Goal: Transaction & Acquisition: Obtain resource

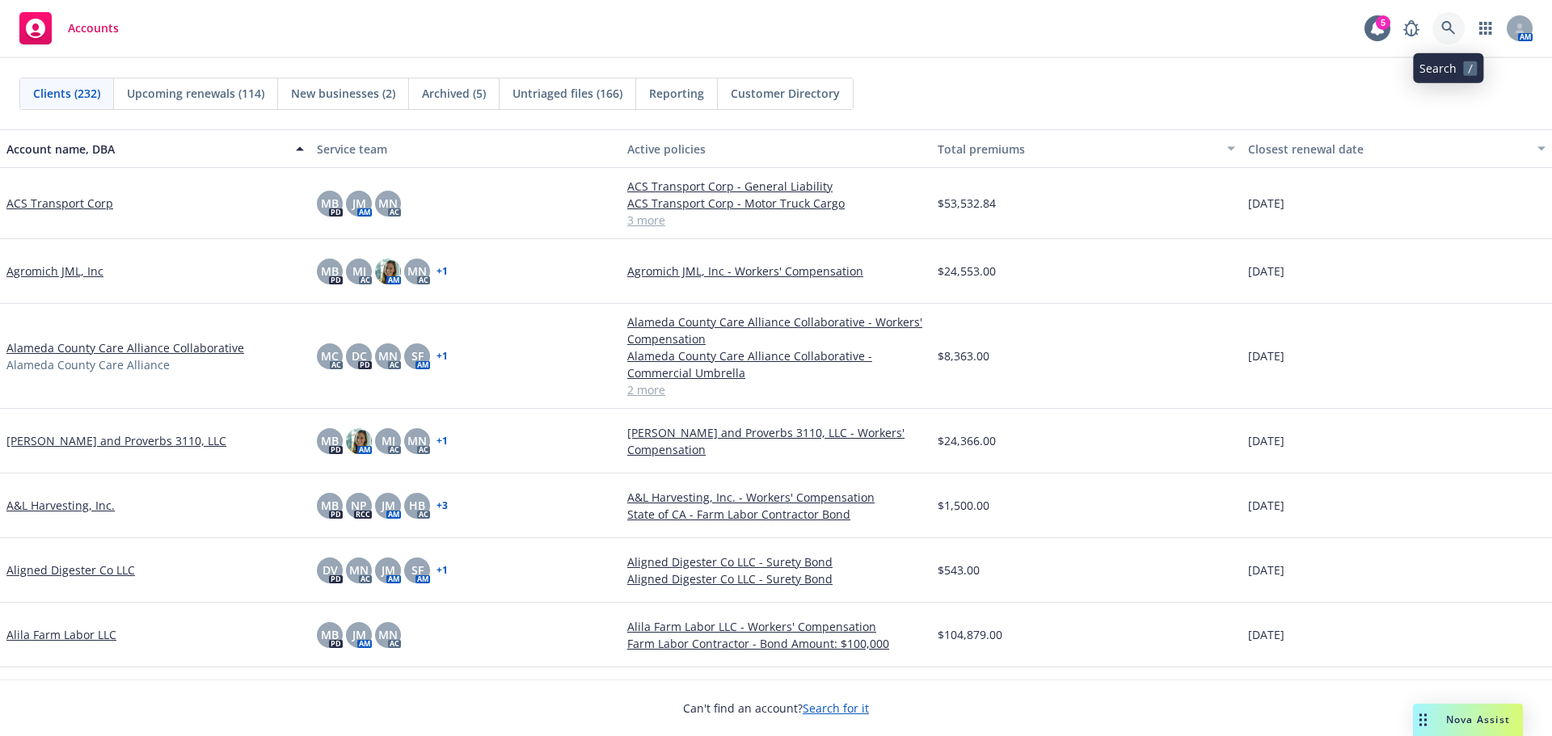
click at [1454, 30] on icon at bounding box center [1448, 28] width 15 height 15
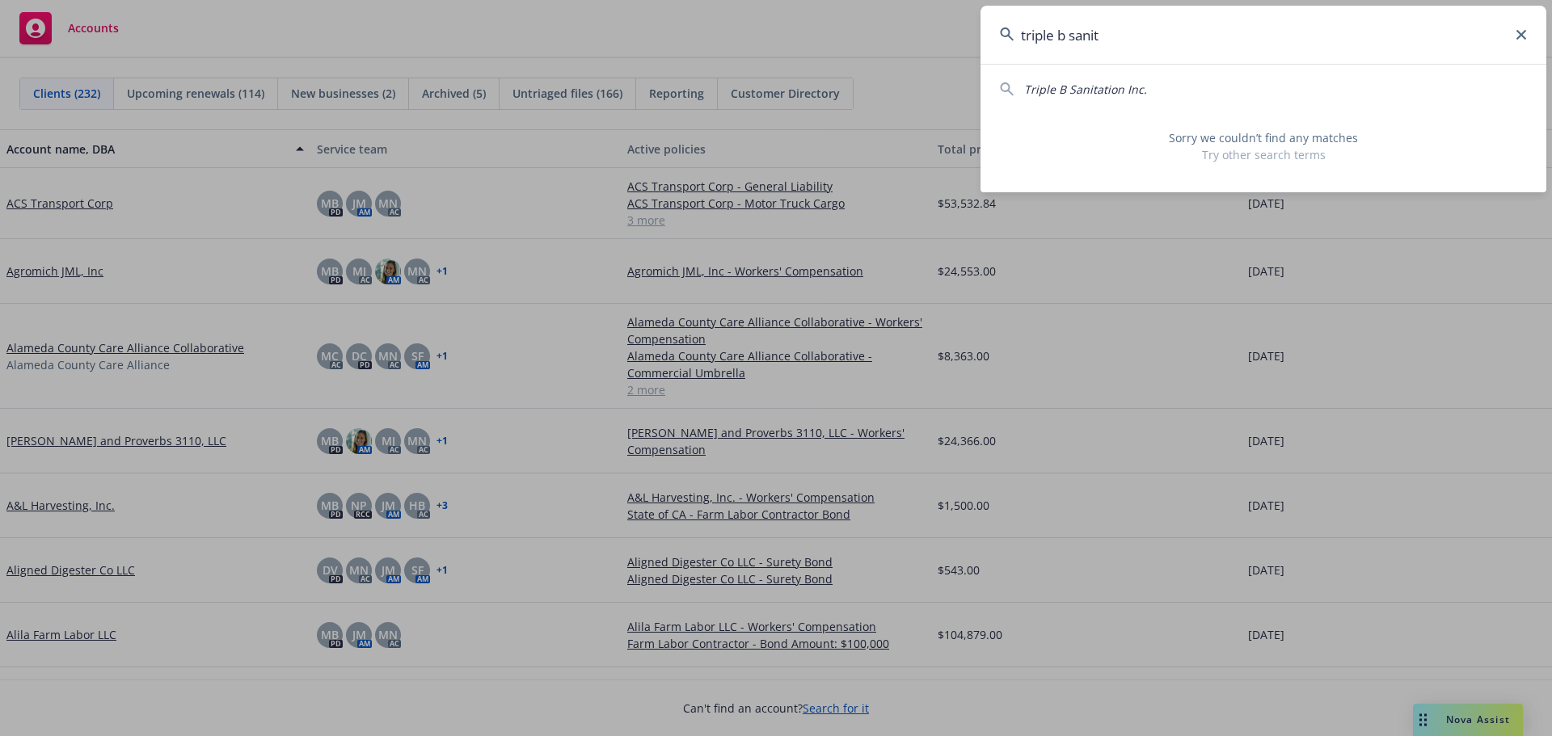
click at [1115, 92] on span "Triple B Sanitation Inc." at bounding box center [1085, 89] width 123 height 15
type input "Triple B Sanitation Inc."
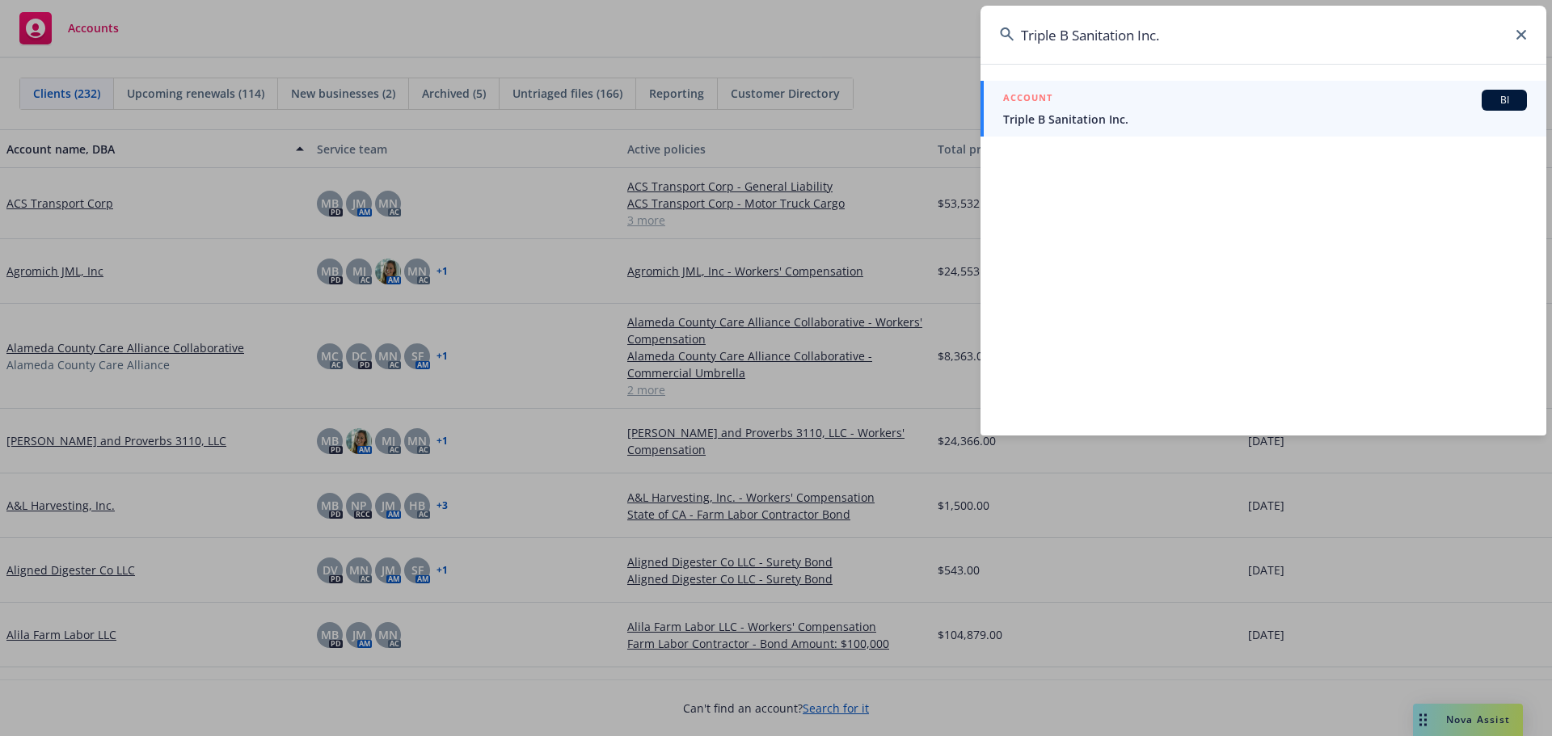
click at [1112, 107] on div "ACCOUNT BI" at bounding box center [1265, 100] width 524 height 21
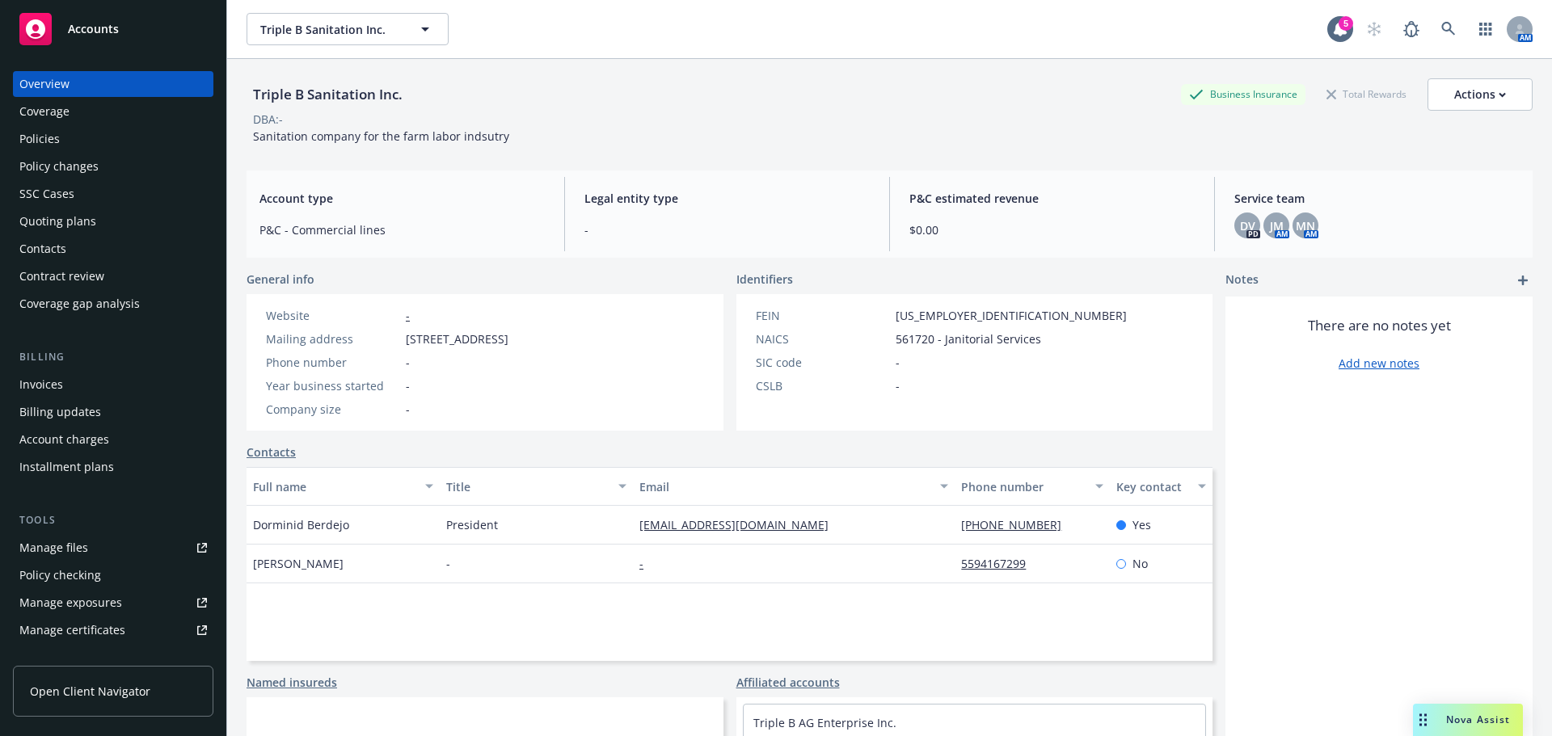
click at [112, 247] on div "Contacts" at bounding box center [113, 249] width 188 height 26
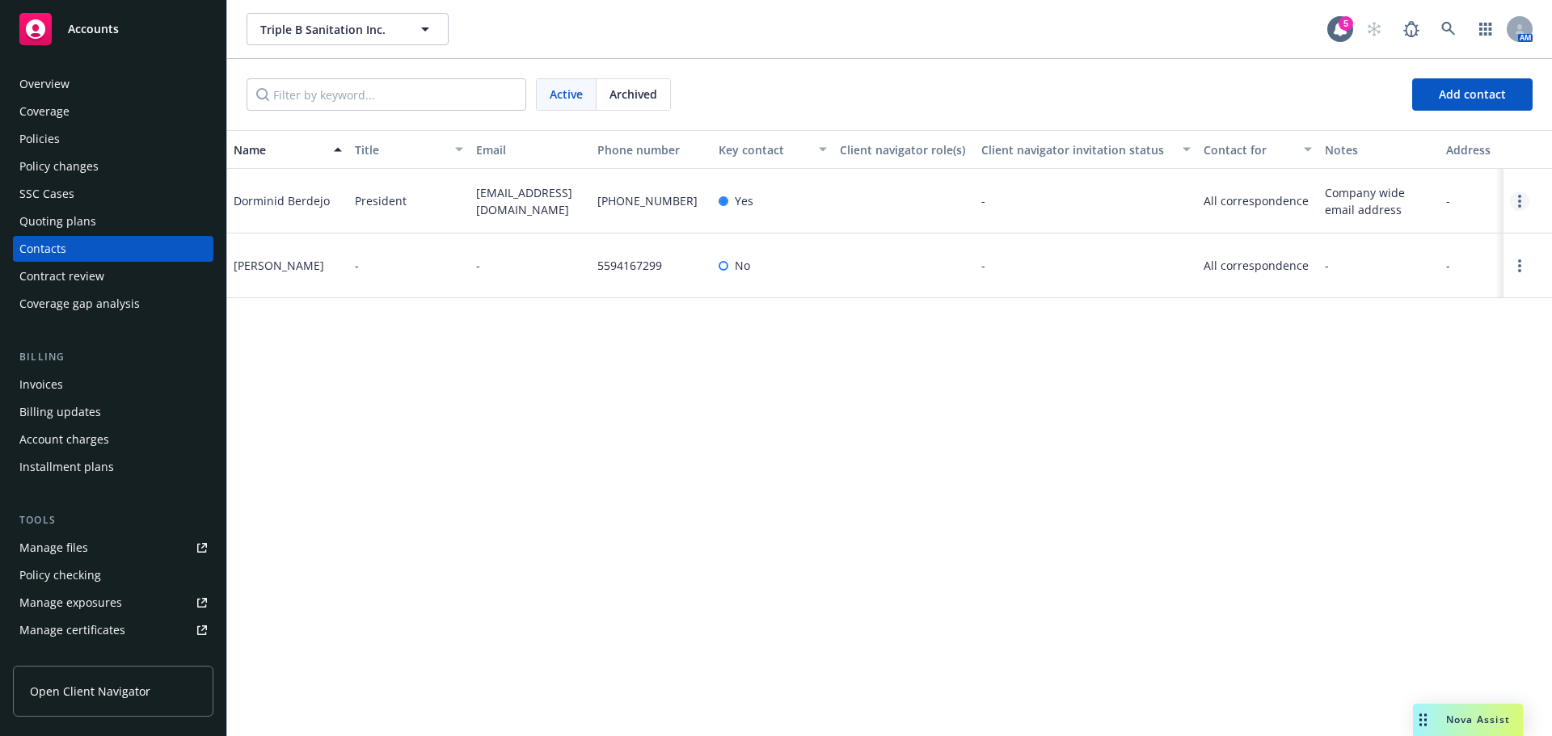
click at [1519, 205] on circle "Open options" at bounding box center [1519, 206] width 3 height 3
click at [1306, 439] on div "Name Title Email Phone number Key contact Client navigator role(s) Client navig…" at bounding box center [889, 433] width 1325 height 606
click at [1514, 261] on link "Open options" at bounding box center [1519, 265] width 19 height 19
click at [863, 361] on div "Name Title Email Phone number Key contact Client navigator role(s) Client navig…" at bounding box center [889, 433] width 1325 height 606
click at [1514, 264] on link "Open options" at bounding box center [1519, 265] width 19 height 19
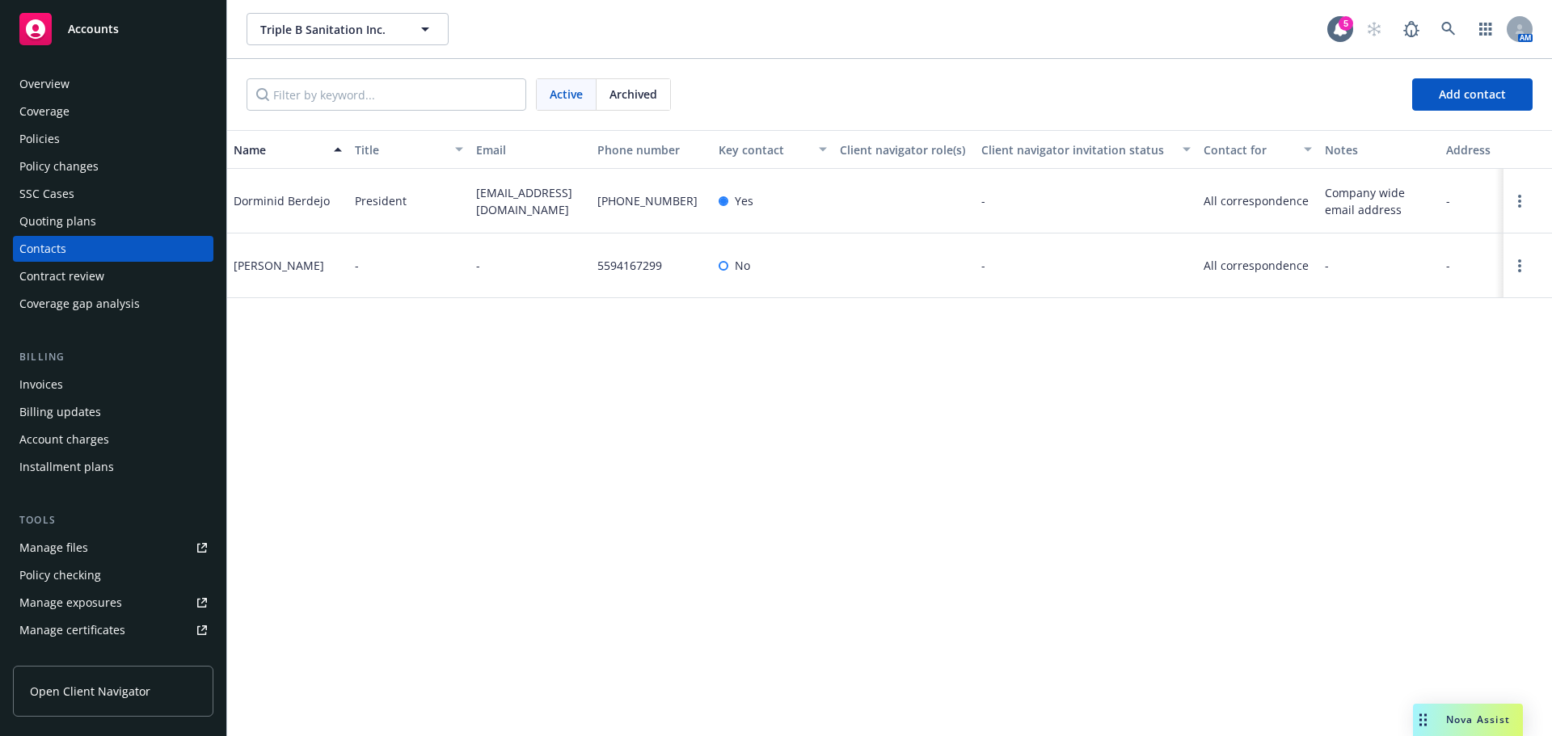
click at [1382, 175] on link "Edit contact" at bounding box center [1416, 175] width 183 height 32
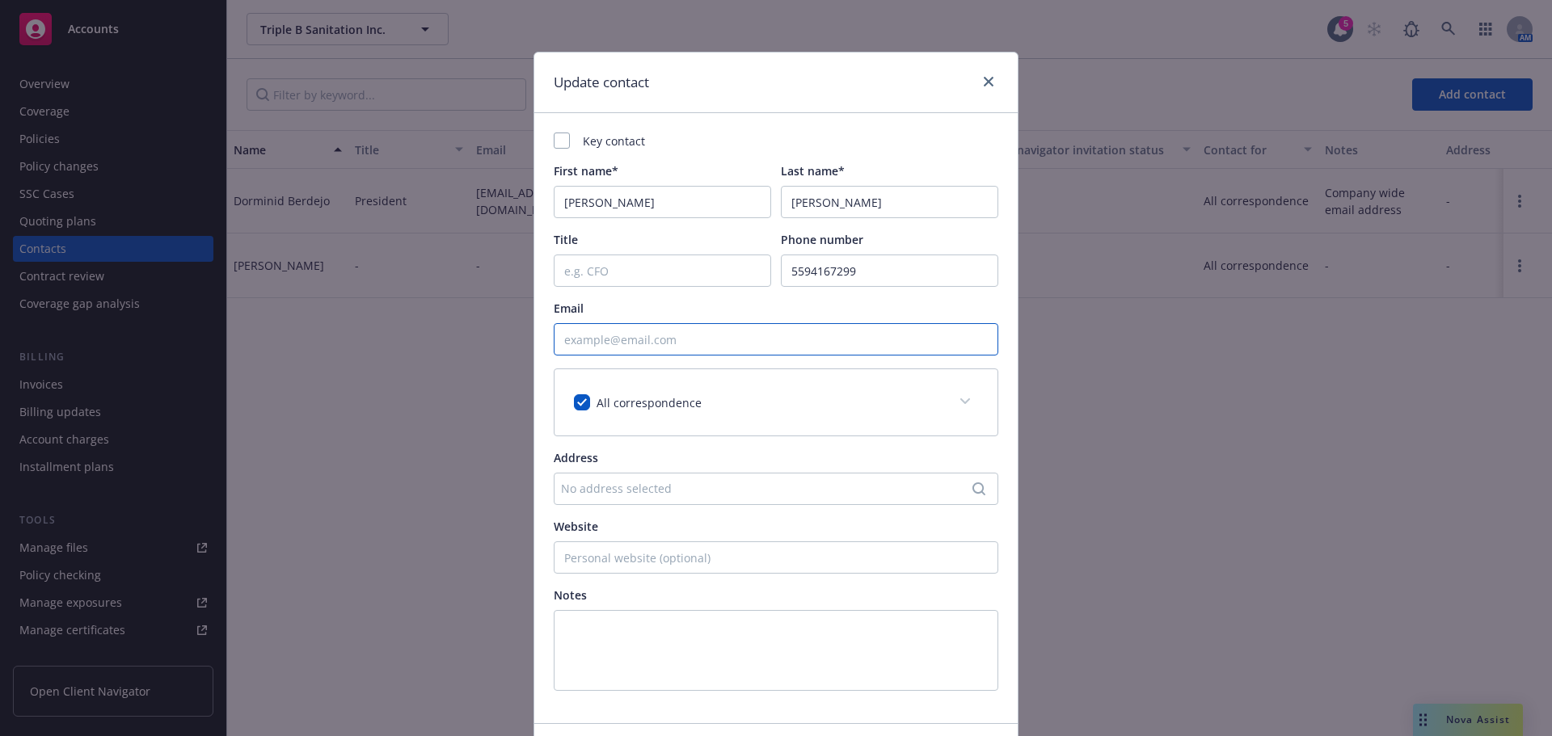
click at [690, 331] on input "Email" at bounding box center [776, 339] width 445 height 32
click at [984, 86] on icon "close" at bounding box center [989, 82] width 10 height 10
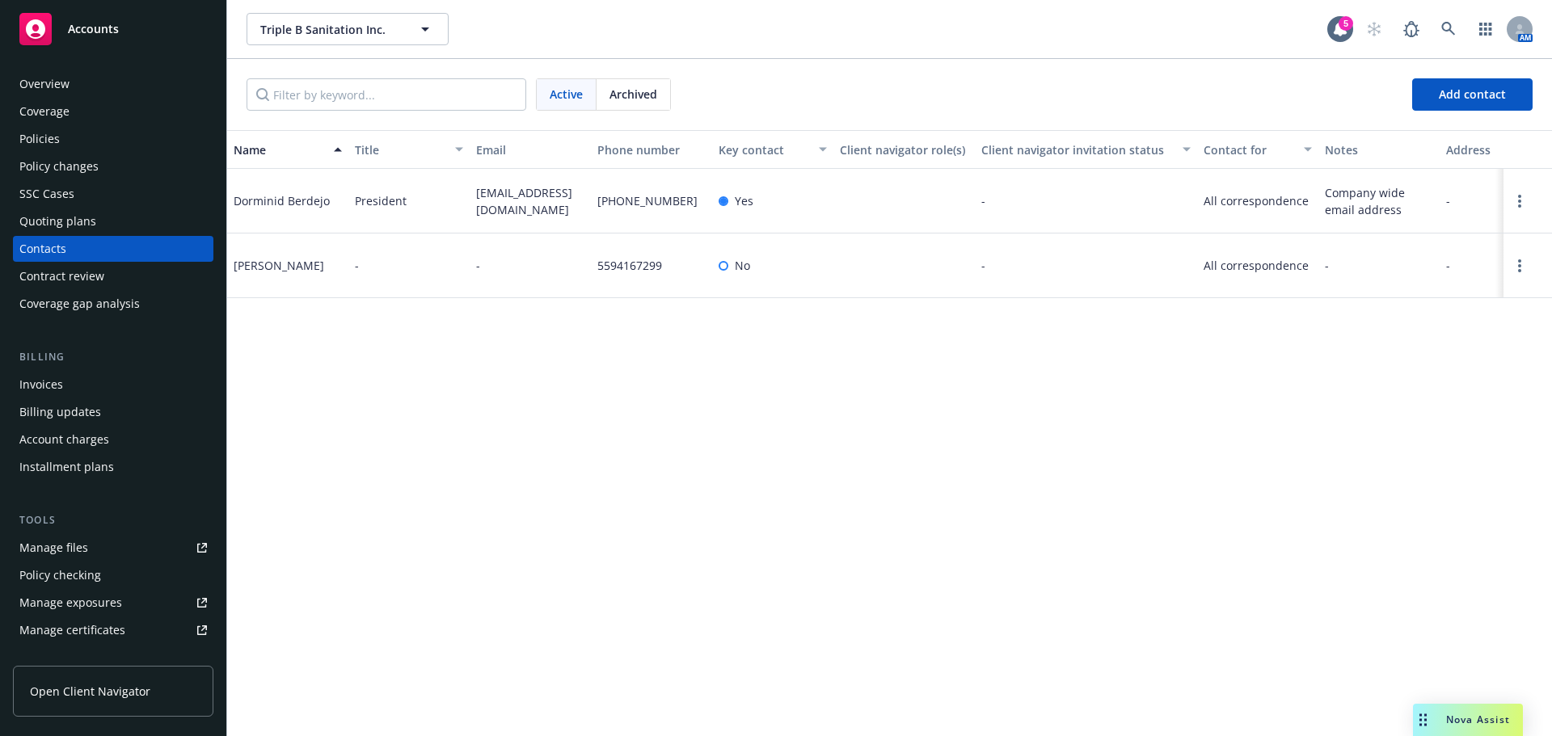
drag, startPoint x: 546, startPoint y: 216, endPoint x: 468, endPoint y: 189, distance: 82.1
click at [468, 189] on div "Dorminid Berdejo President [EMAIL_ADDRESS][DOMAIN_NAME] [PHONE_NUMBER] Yes - Al…" at bounding box center [889, 201] width 1325 height 65
copy div "[EMAIL_ADDRESS][DOMAIN_NAME]"
click at [1512, 269] on link "Open options" at bounding box center [1519, 265] width 19 height 19
click at [1363, 169] on link "Edit contact" at bounding box center [1416, 175] width 183 height 32
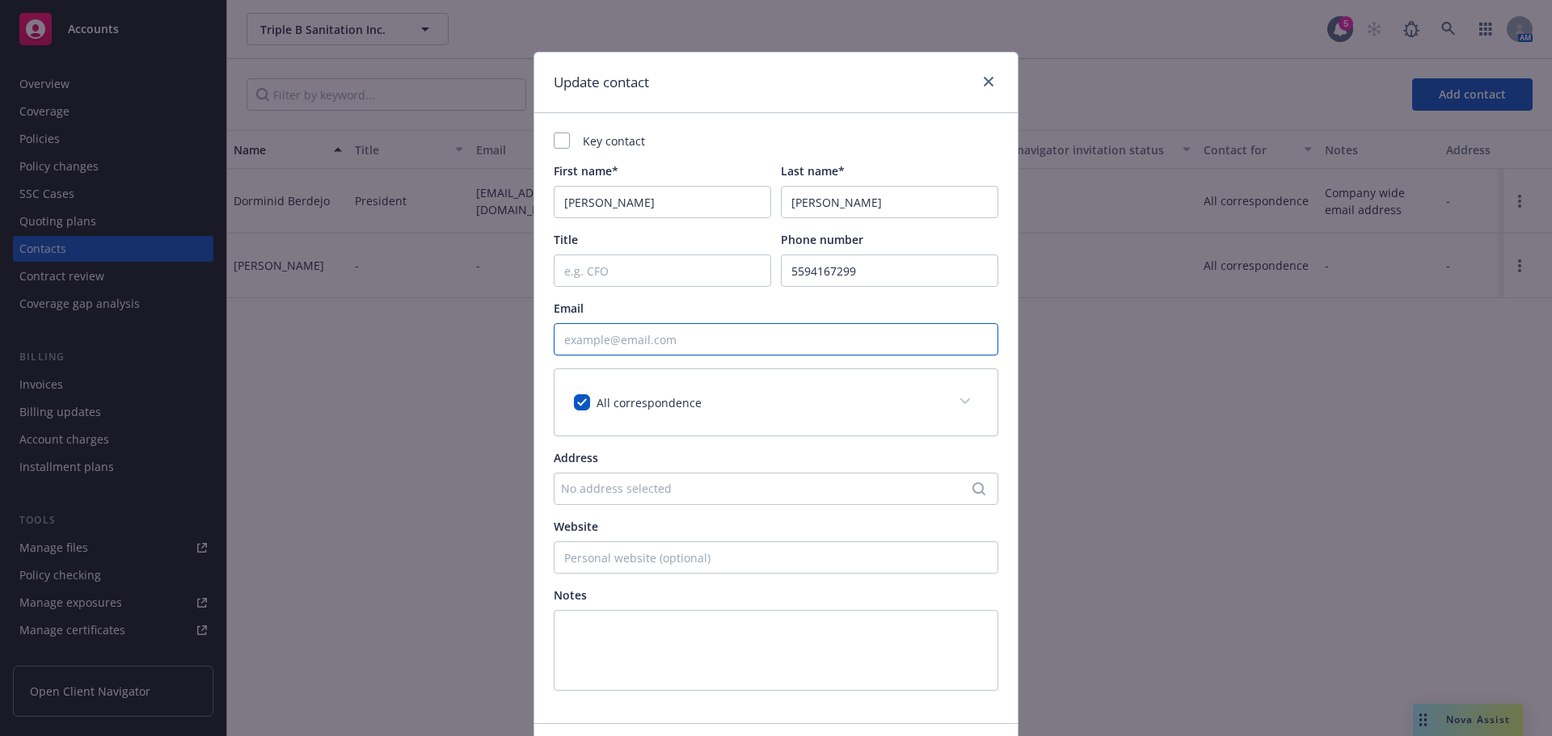
click at [580, 343] on input "Email" at bounding box center [776, 339] width 445 height 32
paste input "[EMAIL_ADDRESS][DOMAIN_NAME]"
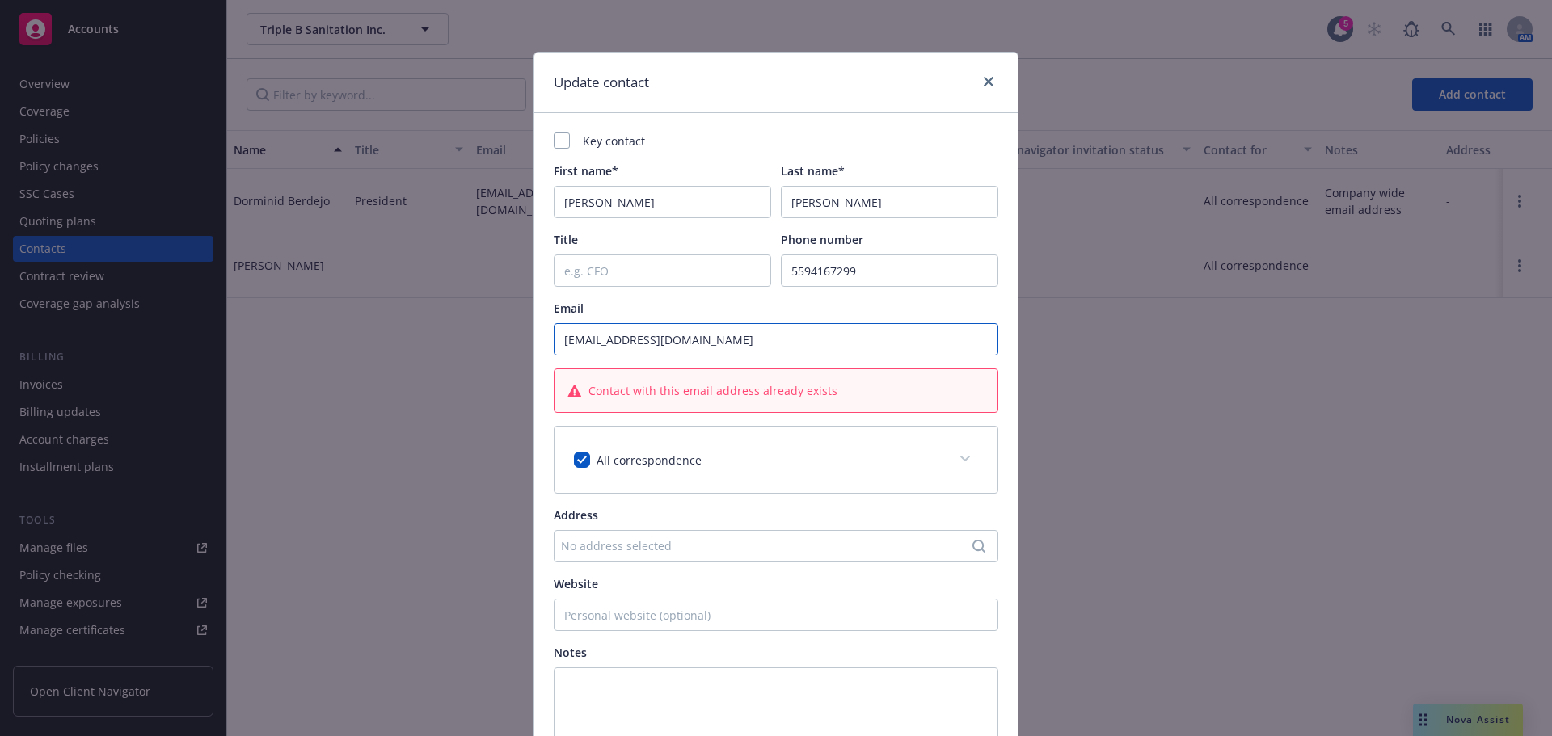
drag, startPoint x: 790, startPoint y: 341, endPoint x: 496, endPoint y: 334, distance: 293.5
click at [496, 334] on div "Update contact Key contact First name* [PERSON_NAME] Last name* [PERSON_NAME] T…" at bounding box center [776, 368] width 1552 height 736
click at [883, 342] on input "[EMAIL_ADDRESS][DOMAIN_NAME]" at bounding box center [776, 339] width 445 height 32
click at [582, 331] on input "[EMAIL_ADDRESS][DOMAIN_NAME]" at bounding box center [776, 339] width 445 height 32
click at [561, 340] on input "[EMAIL_ADDRESS][DOMAIN_NAME]" at bounding box center [776, 339] width 445 height 32
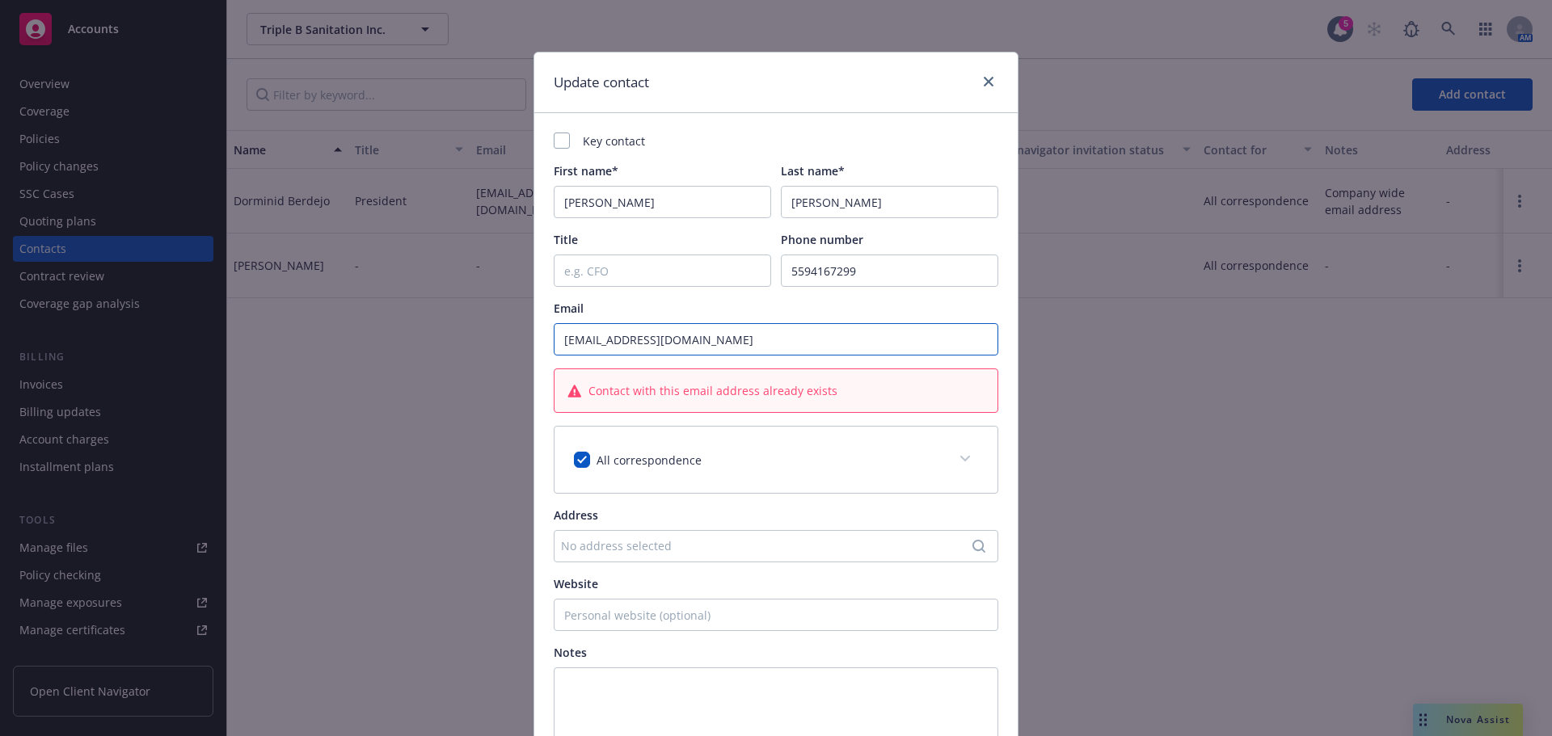
type input "[EMAIL_ADDRESS][DOMAIN_NAME]"
click at [772, 285] on div "Title Phone number [PHONE_NUMBER]" at bounding box center [776, 259] width 445 height 56
click at [760, 297] on div "Key contact First name* [PERSON_NAME] Last name* [PERSON_NAME] Title Phone numb…" at bounding box center [776, 441] width 445 height 616
click at [993, 86] on div "Update contact" at bounding box center [775, 83] width 483 height 61
click at [991, 86] on link "close" at bounding box center [988, 81] width 19 height 19
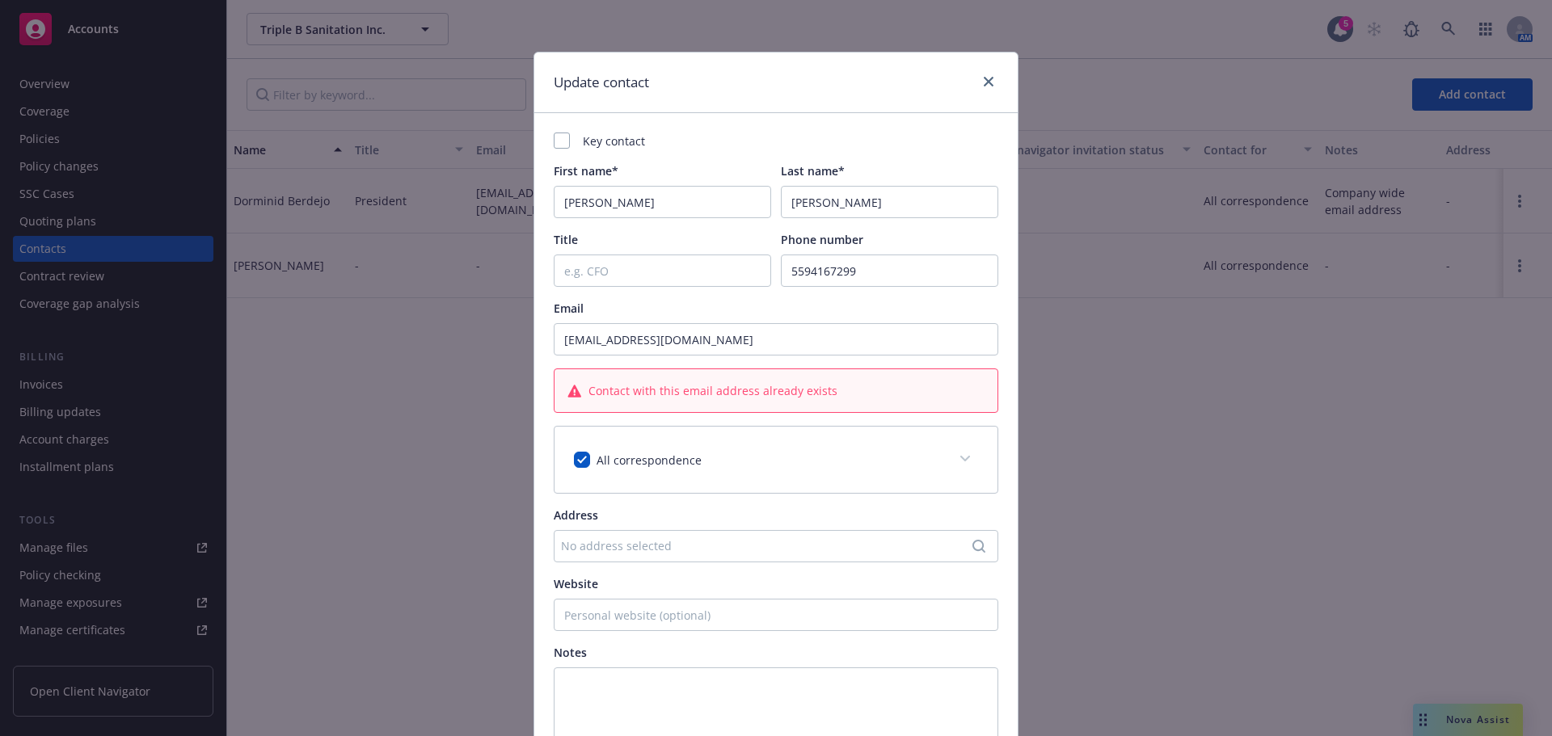
click at [985, 83] on div "Active Archived Add contact" at bounding box center [890, 94] width 1286 height 32
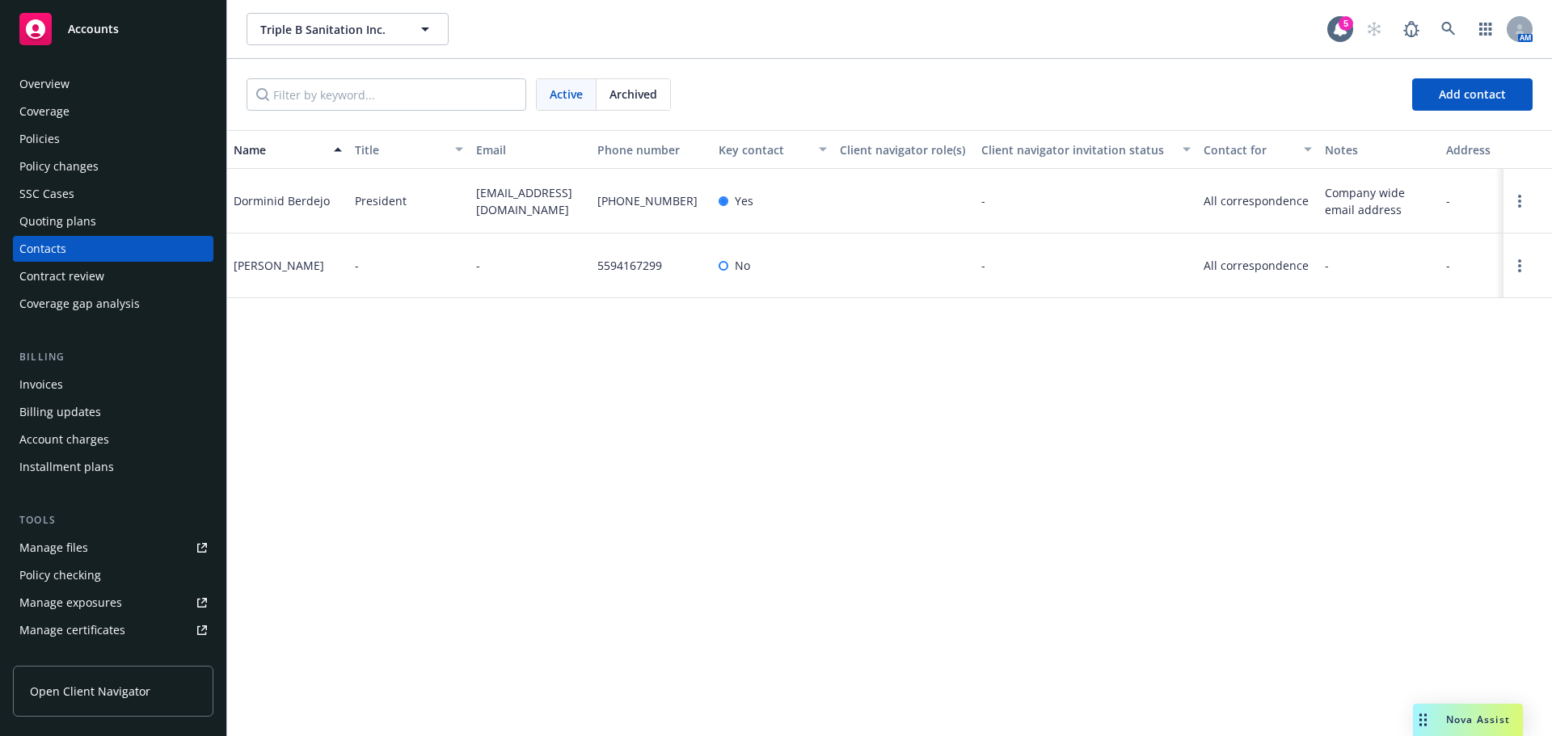
click at [520, 506] on div "Name Title Email Phone number Key contact Client navigator role(s) Client navig…" at bounding box center [889, 433] width 1325 height 606
click at [1517, 202] on link "Open options" at bounding box center [1519, 201] width 19 height 19
click at [1390, 112] on link "Edit contact" at bounding box center [1416, 111] width 183 height 32
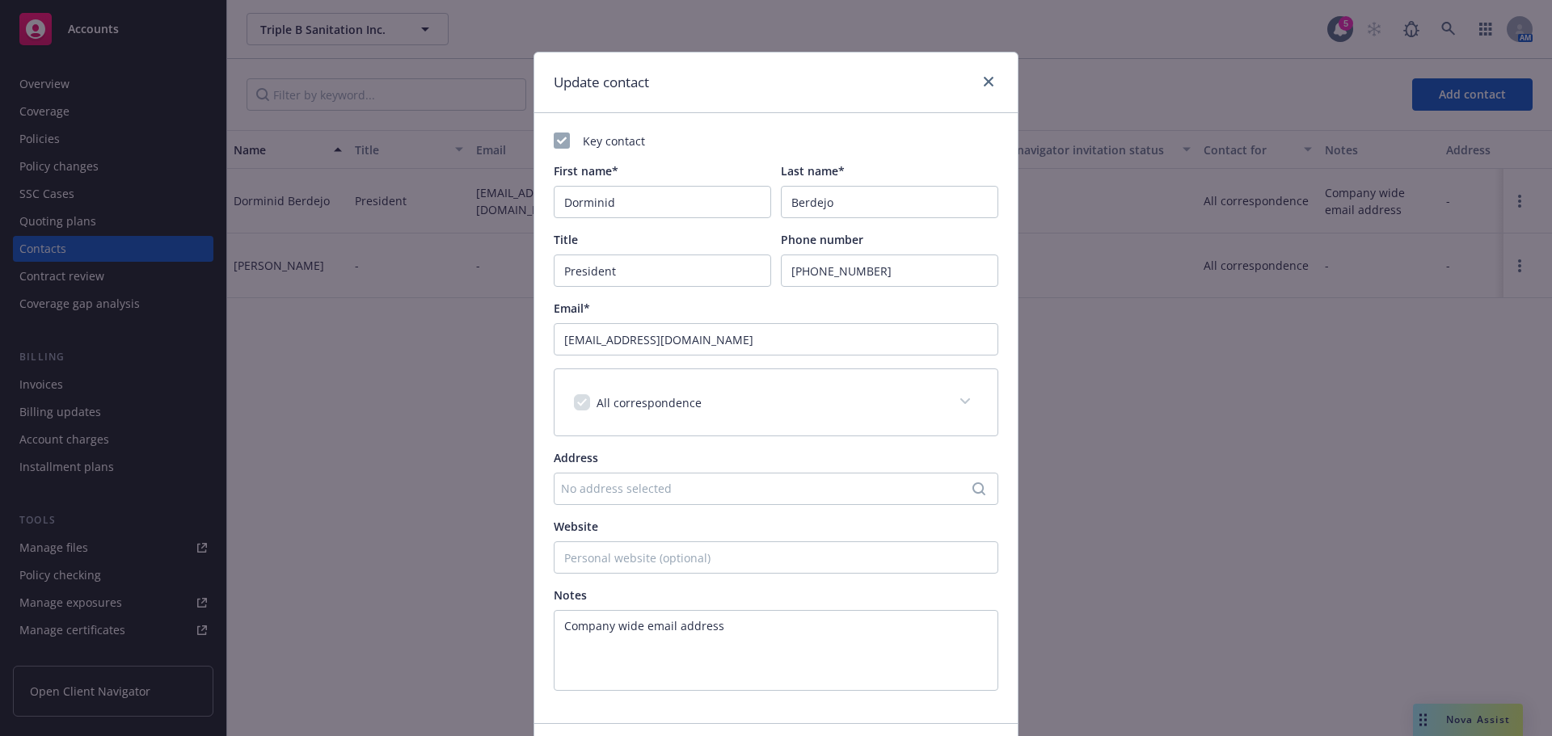
scroll to position [112, 0]
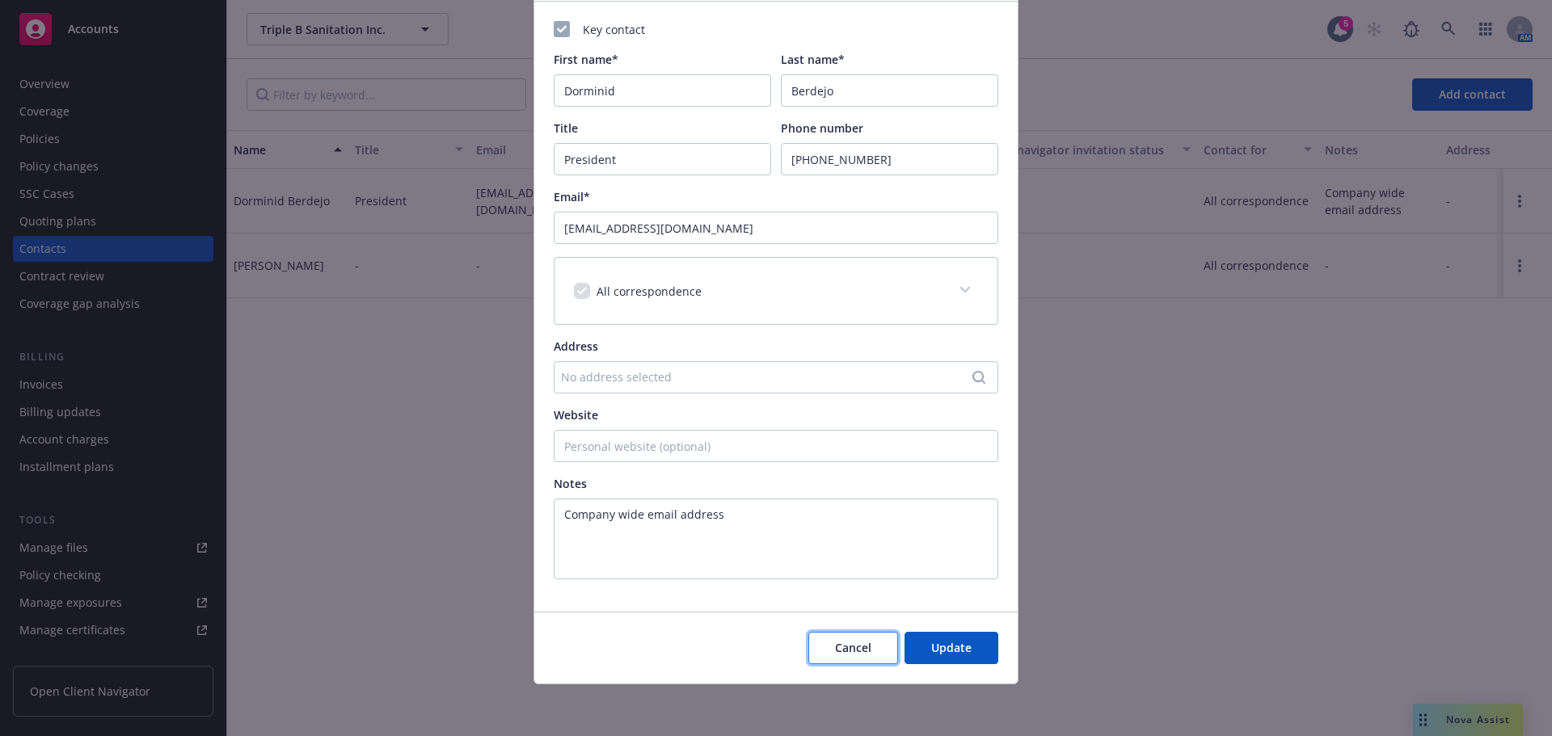
click at [827, 660] on button "Cancel" at bounding box center [853, 648] width 90 height 32
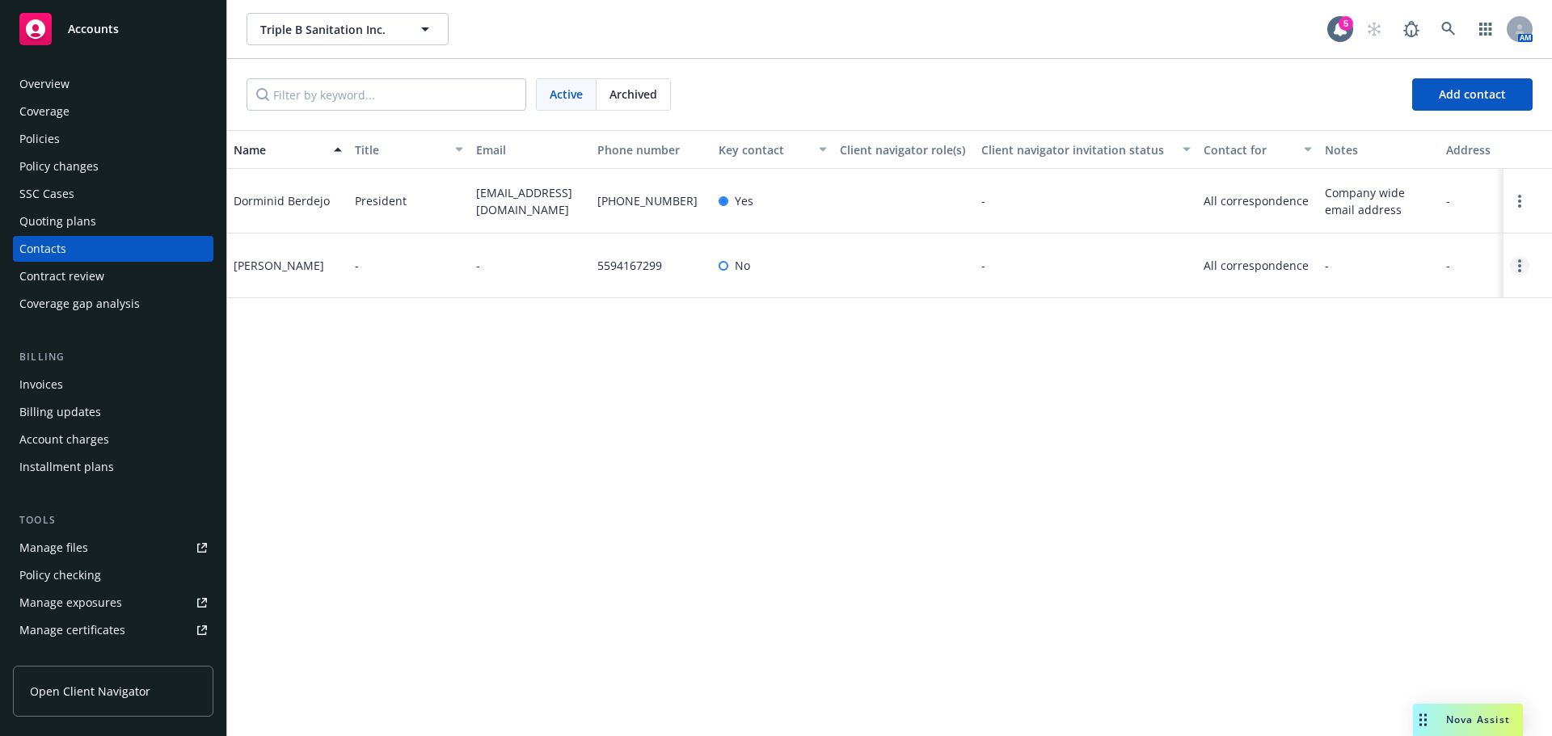
click at [1521, 267] on circle "Open options" at bounding box center [1519, 265] width 3 height 3
click at [1379, 182] on link "Edit contact" at bounding box center [1416, 175] width 183 height 32
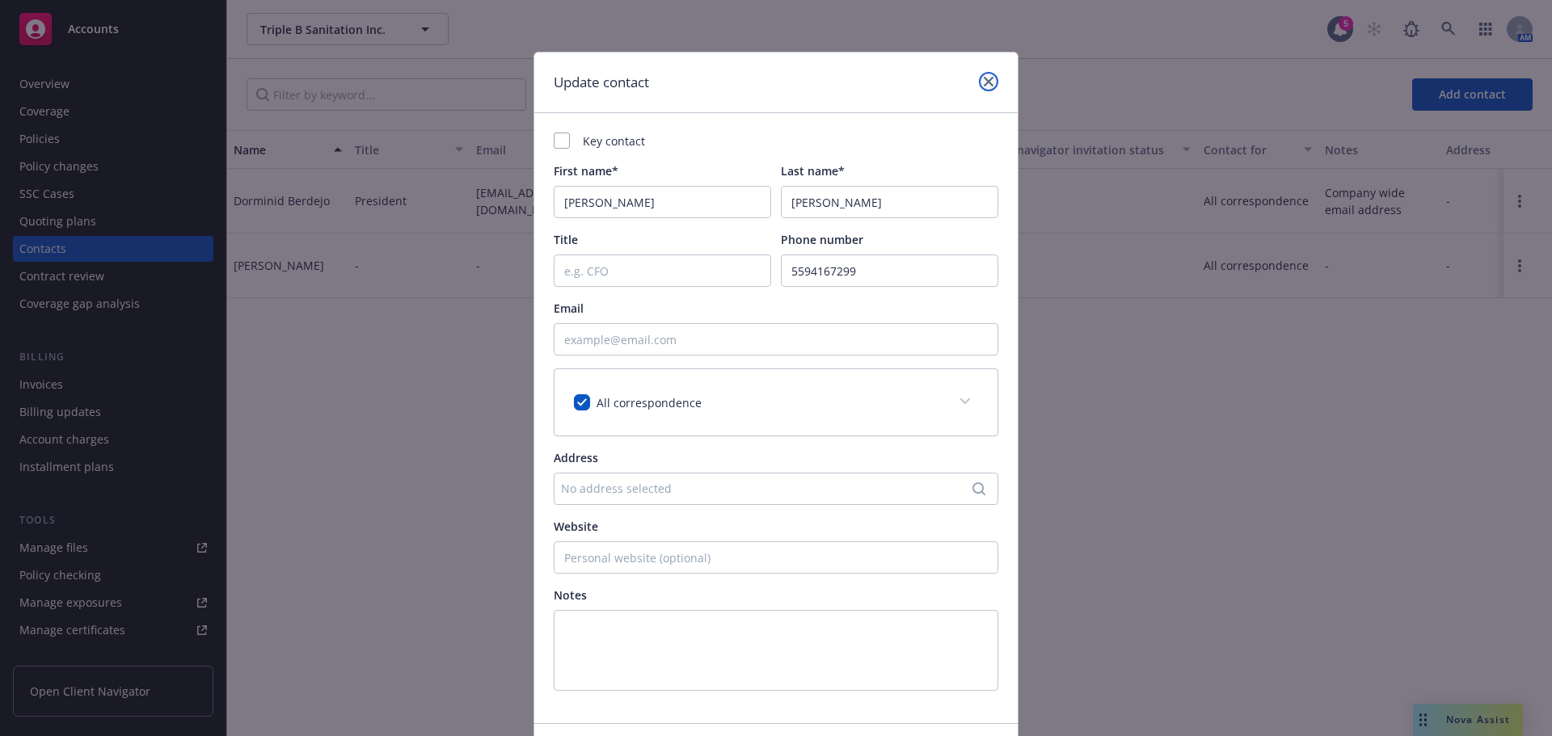
click at [985, 83] on icon "close" at bounding box center [989, 82] width 10 height 10
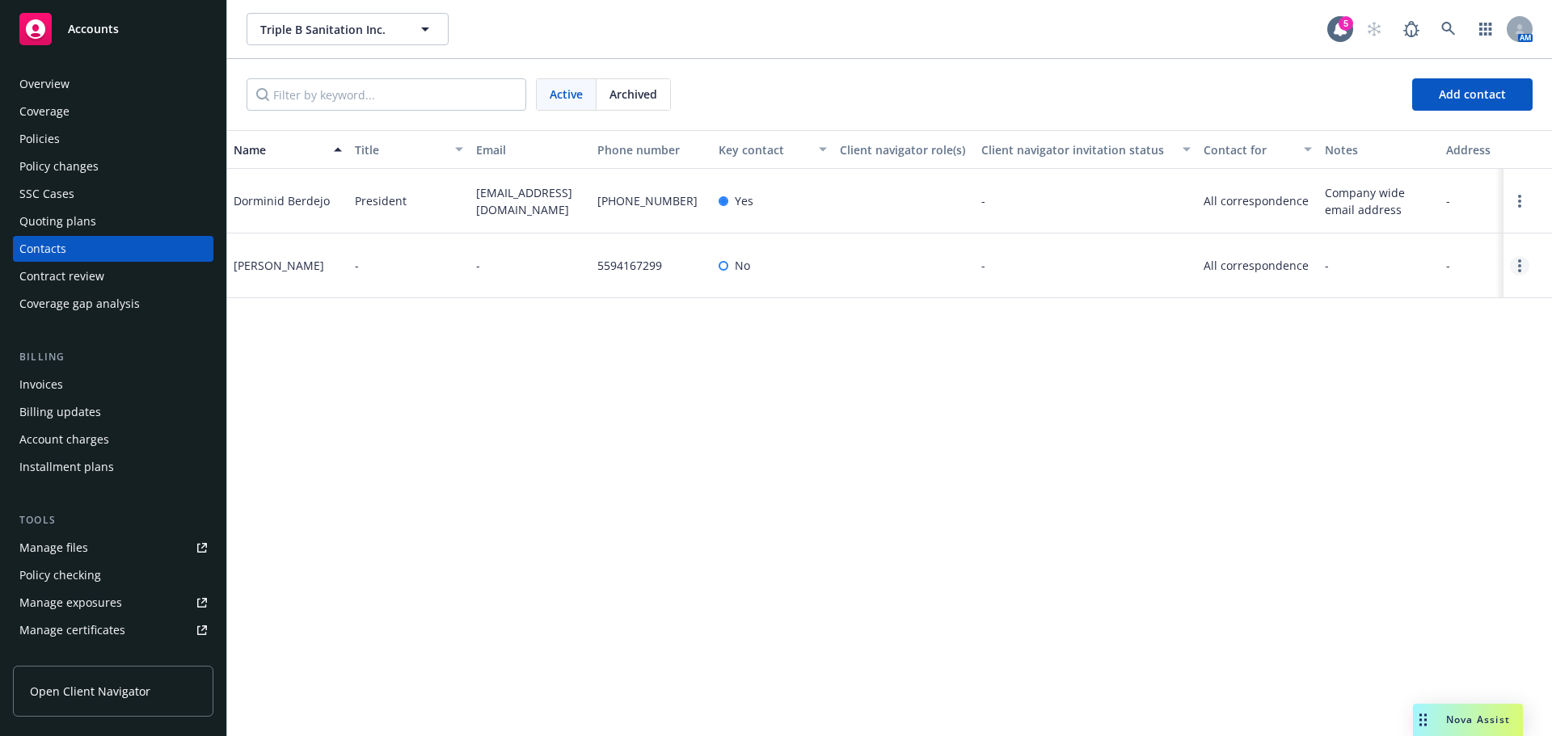
click at [1514, 267] on link "Open options" at bounding box center [1519, 265] width 19 height 19
click at [1389, 178] on link "Edit contact" at bounding box center [1416, 175] width 183 height 32
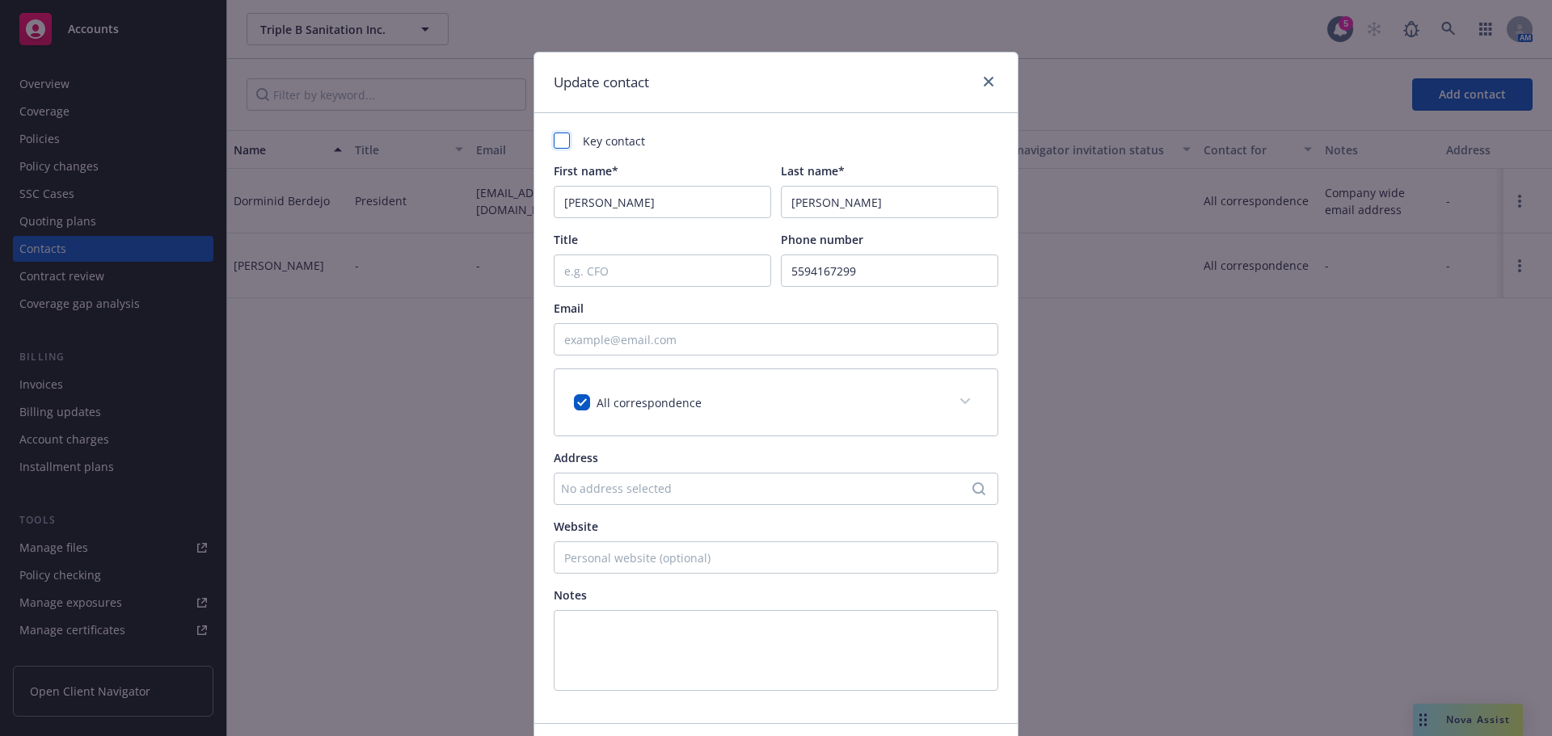
click at [555, 141] on div at bounding box center [562, 141] width 16 height 16
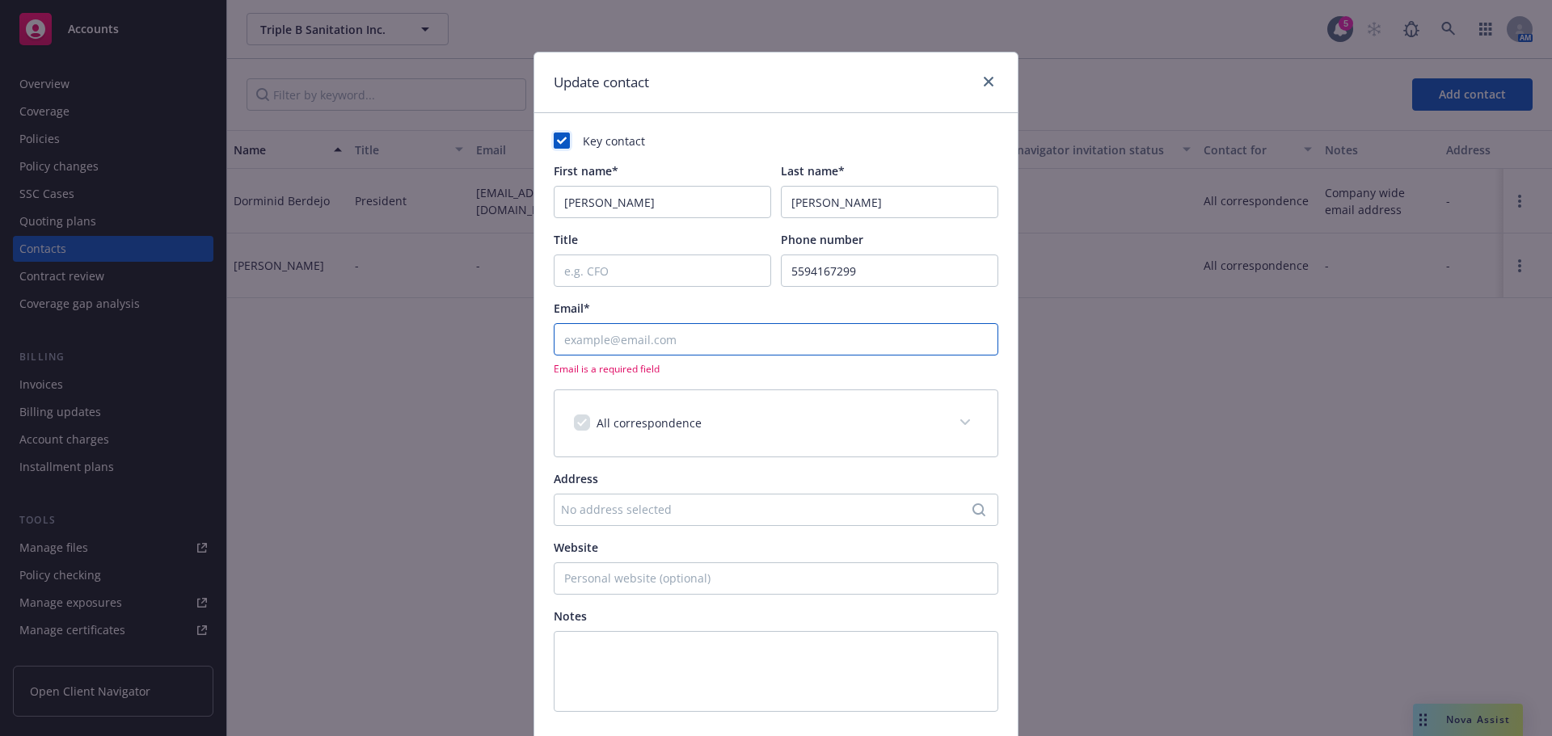
click at [639, 342] on input "Email*" at bounding box center [776, 339] width 445 height 32
click at [979, 86] on link "close" at bounding box center [988, 81] width 19 height 19
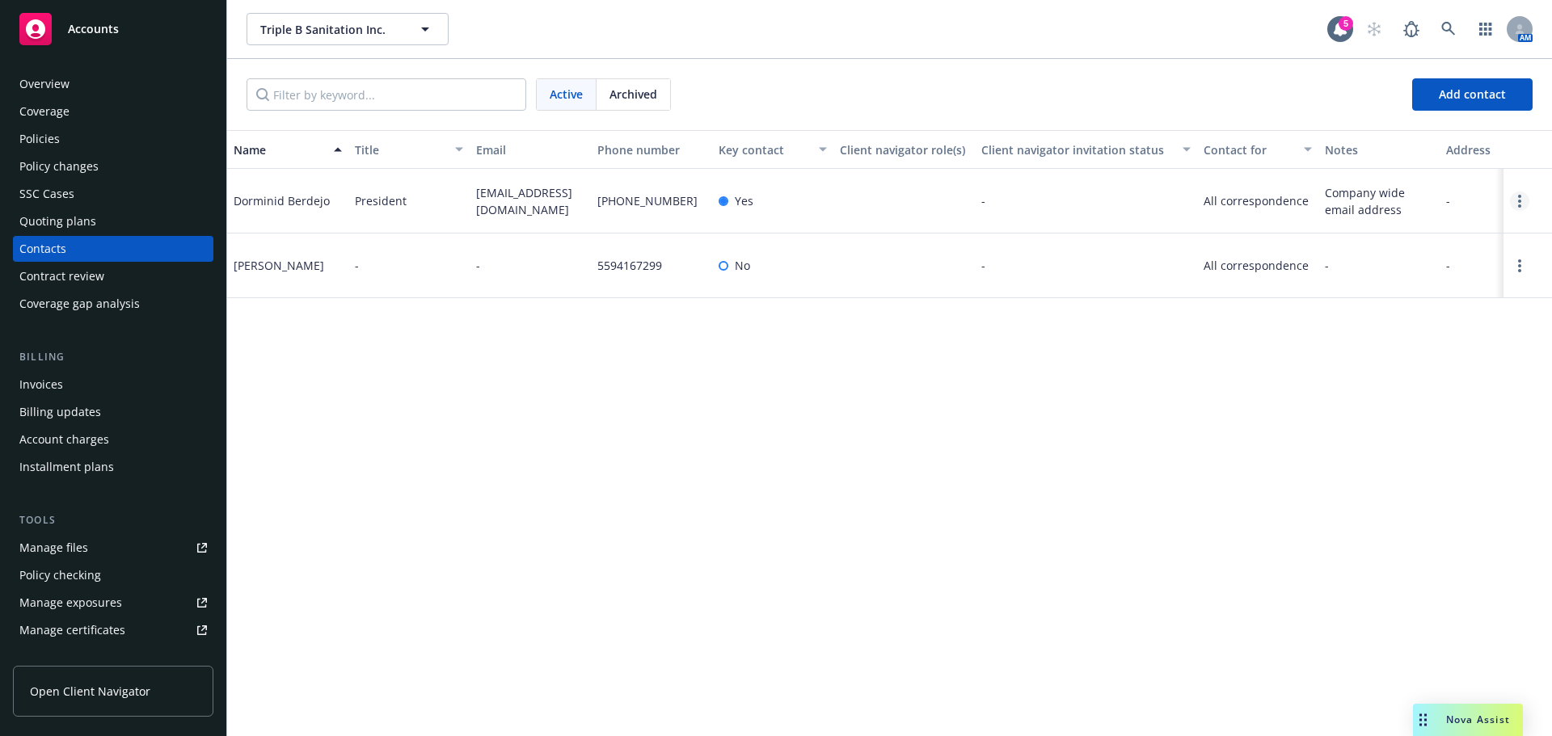
click at [1518, 200] on icon "Open options" at bounding box center [1519, 201] width 3 height 13
click at [970, 405] on div "Name Title Email Phone number Key contact Client navigator role(s) Client navig…" at bounding box center [889, 433] width 1325 height 606
click at [1522, 272] on link "Open options" at bounding box center [1519, 265] width 19 height 19
click at [1352, 176] on link "Edit contact" at bounding box center [1416, 175] width 183 height 32
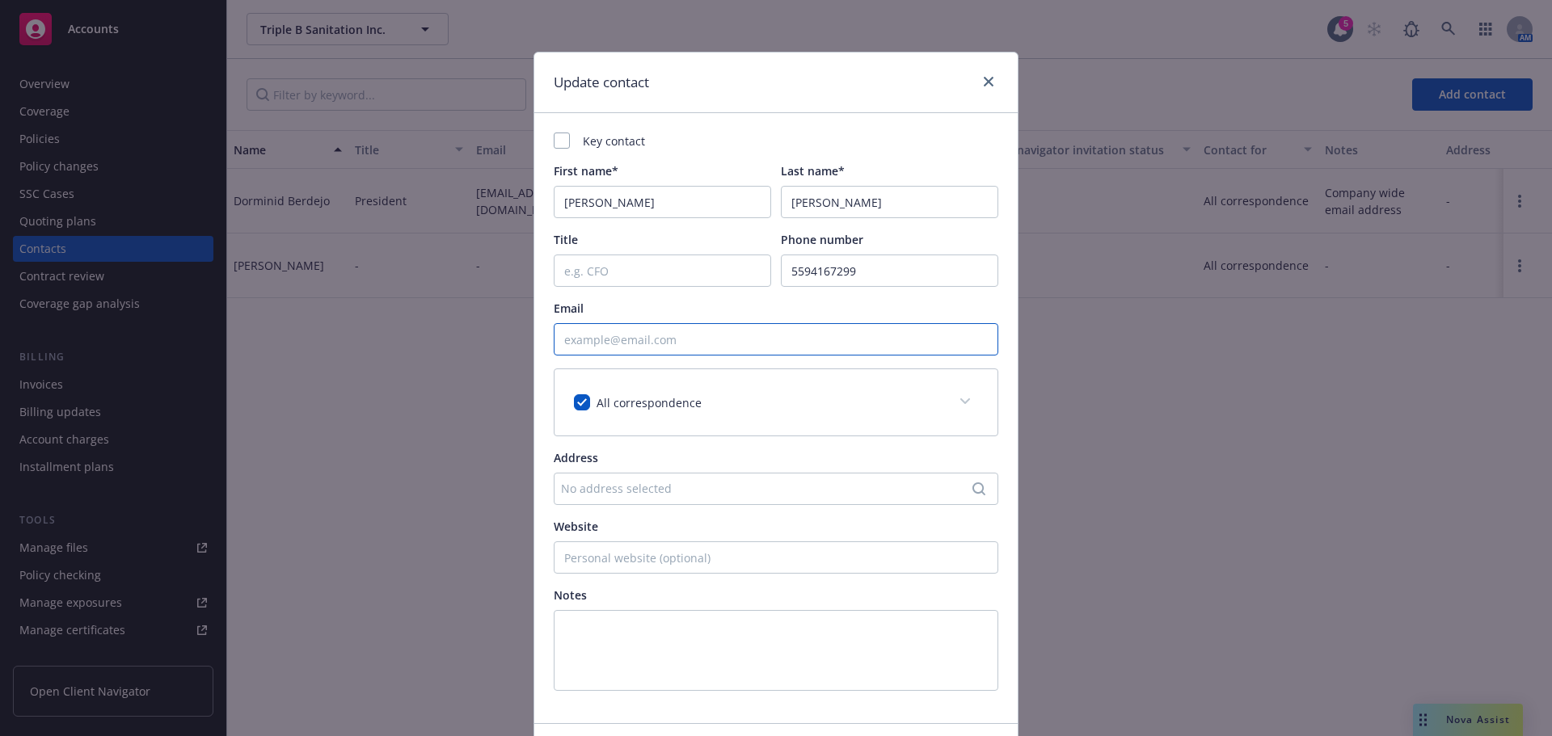
click at [618, 344] on input "Email" at bounding box center [776, 339] width 445 height 32
paste input "[EMAIL_ADDRESS][DOMAIN_NAME]"
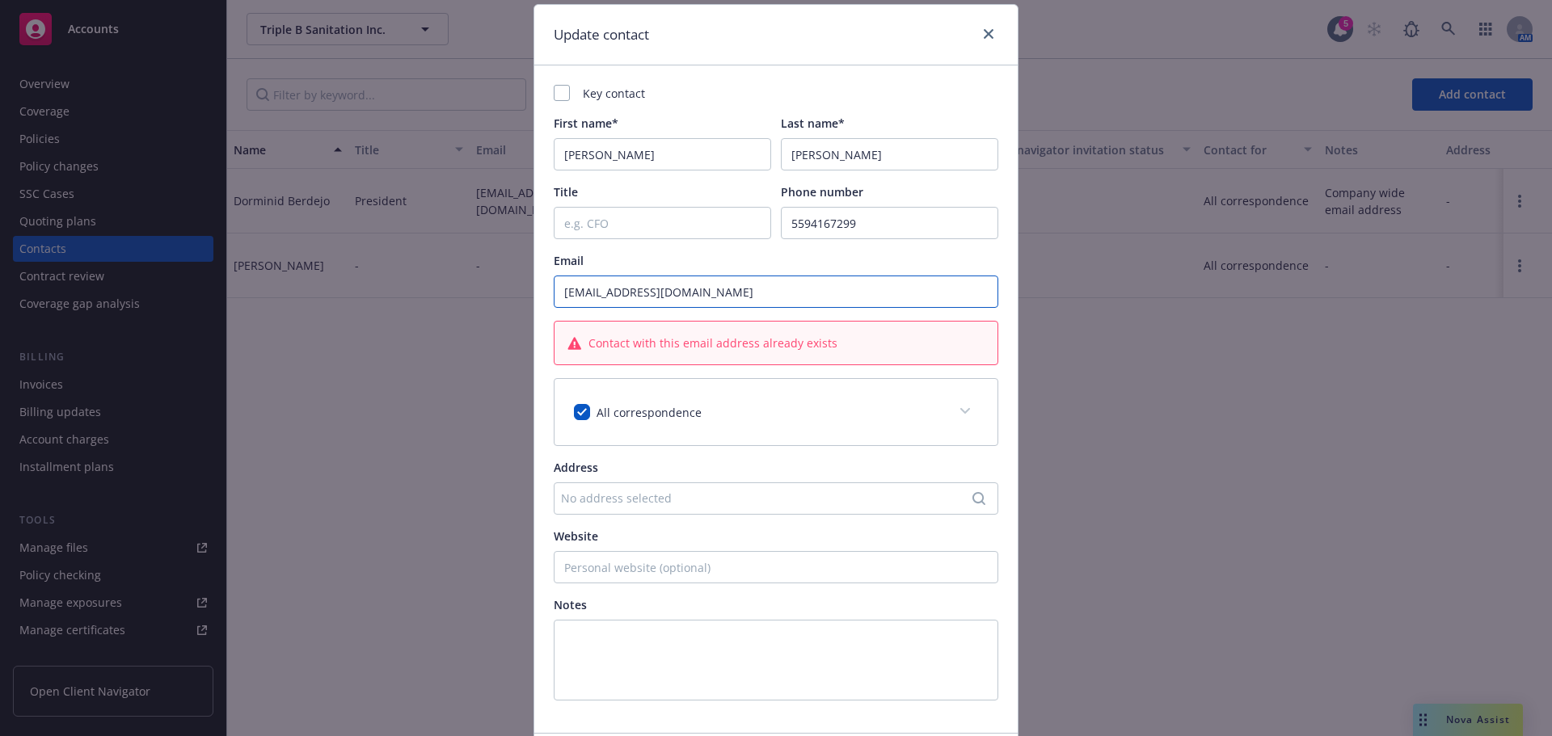
scroll to position [0, 0]
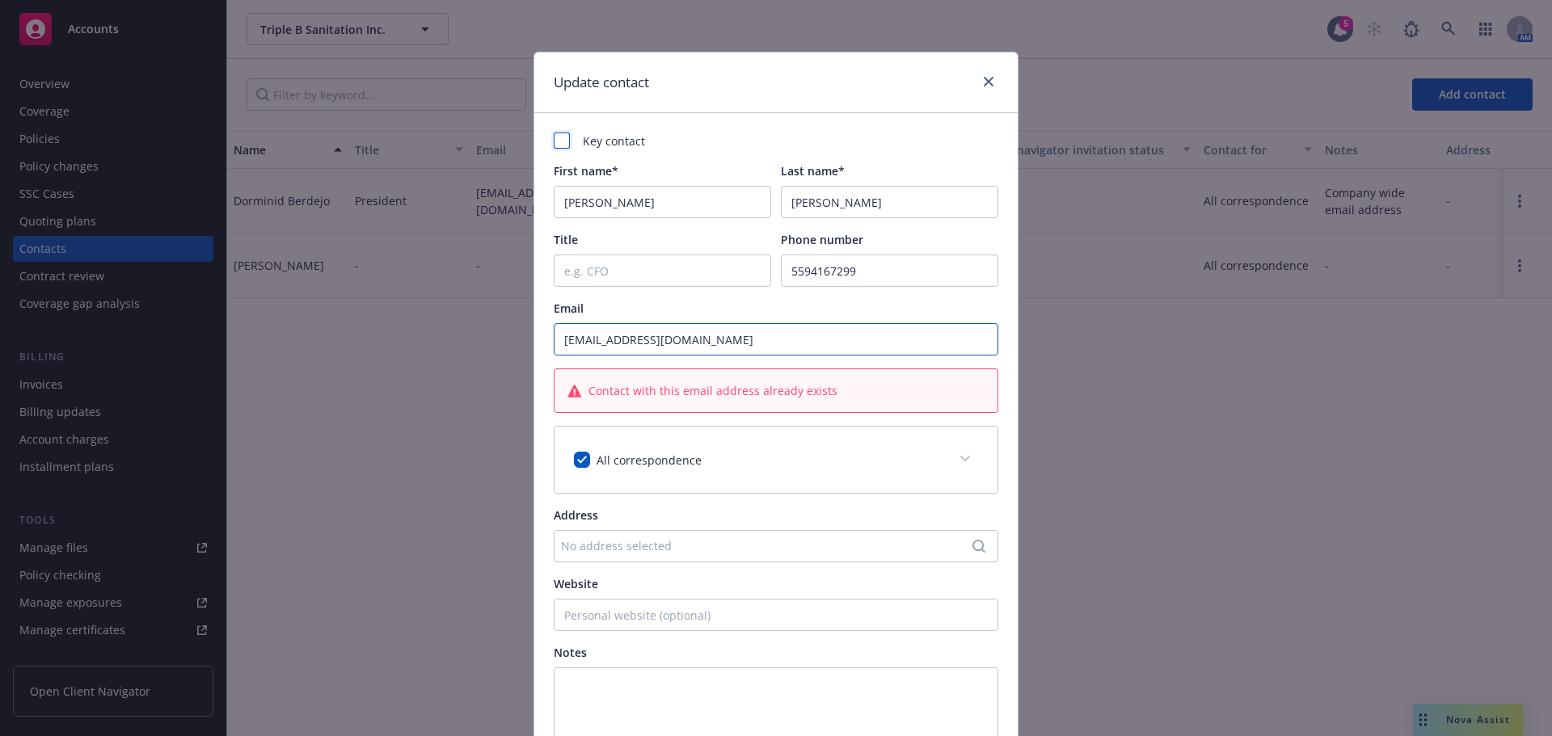
type input "[EMAIL_ADDRESS][DOMAIN_NAME]"
click at [555, 141] on div at bounding box center [562, 141] width 16 height 16
click at [955, 463] on span at bounding box center [965, 459] width 26 height 26
click at [955, 462] on span at bounding box center [965, 459] width 26 height 26
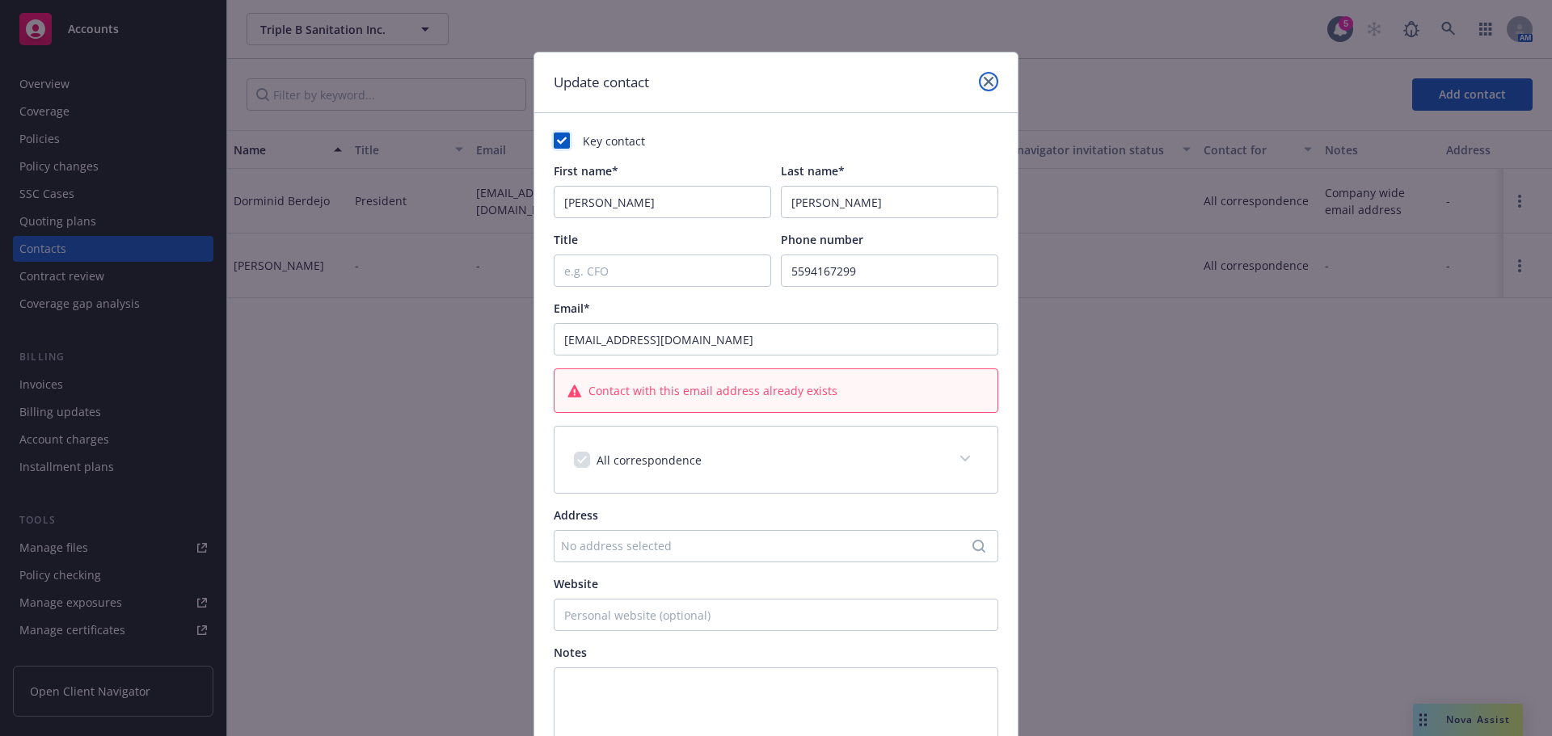
click at [984, 88] on link "close" at bounding box center [988, 81] width 19 height 19
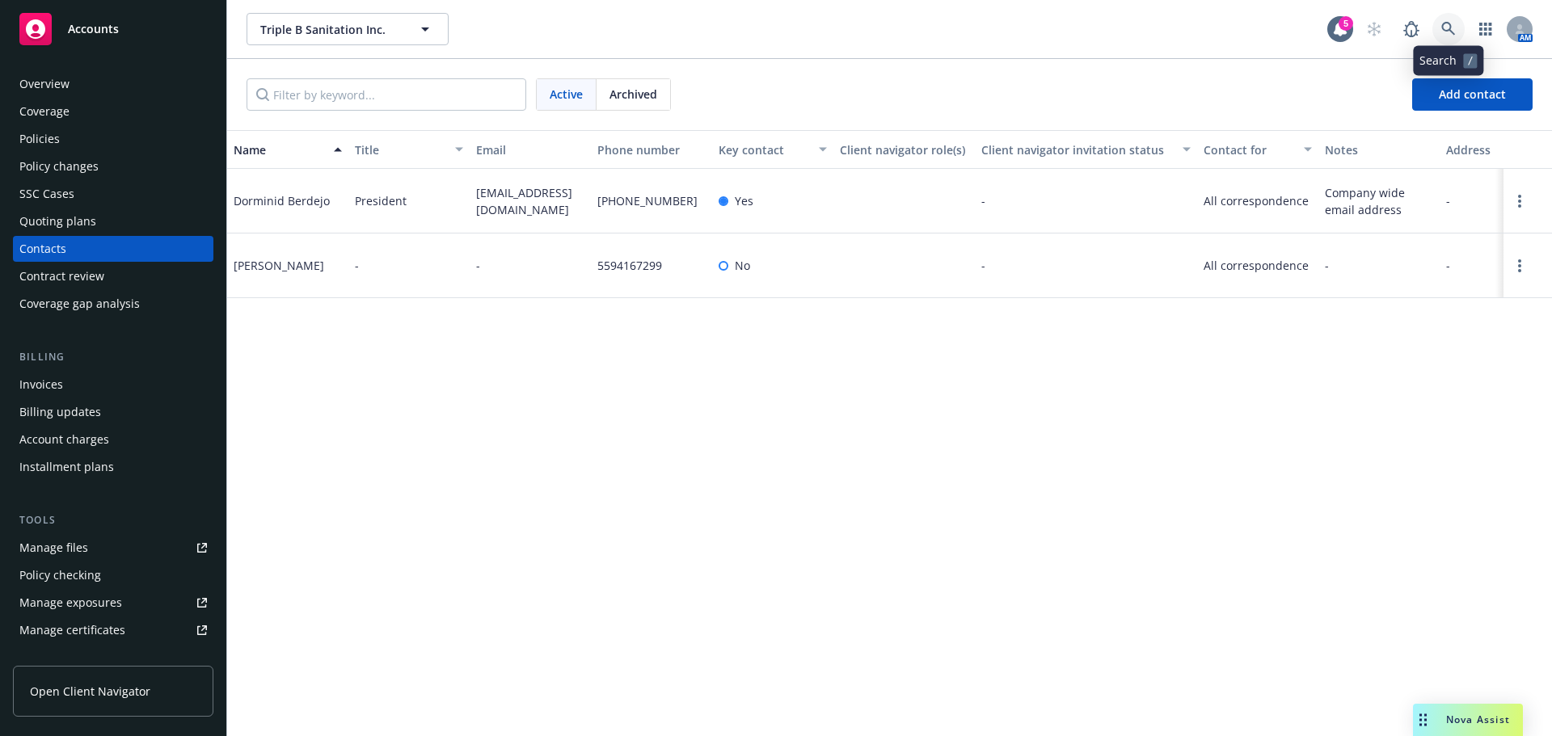
click at [1445, 30] on icon at bounding box center [1448, 29] width 14 height 14
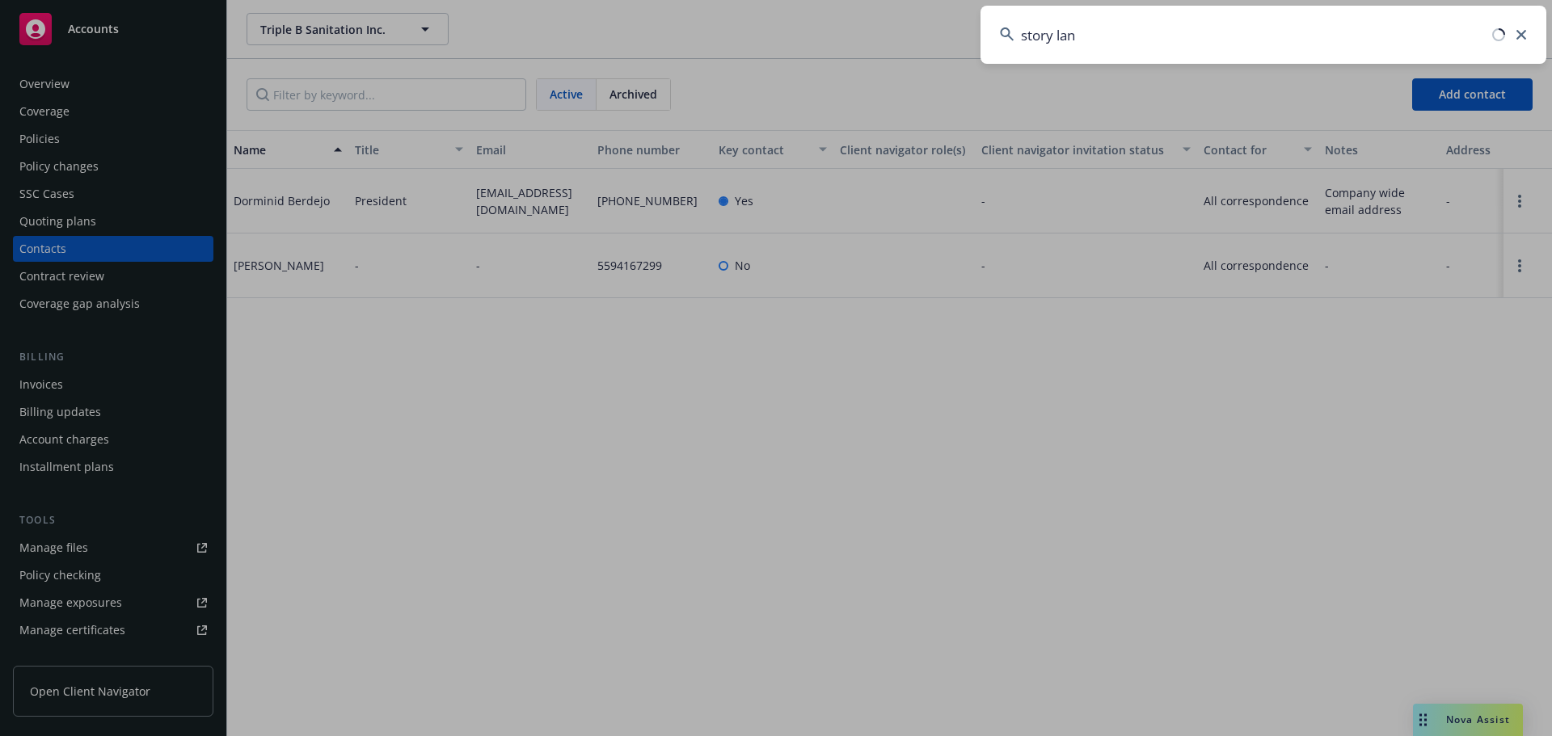
type input "story land"
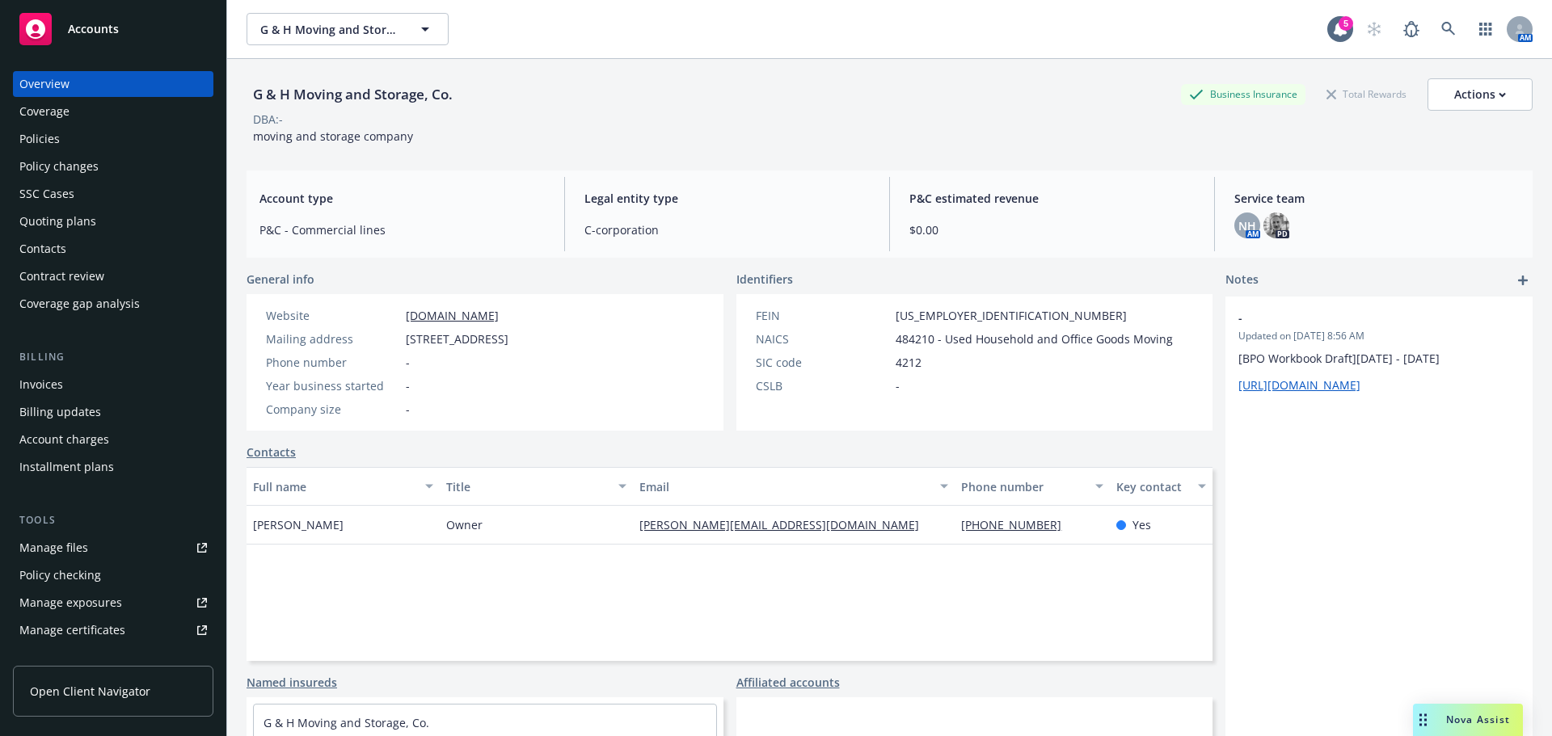
click at [121, 141] on div "Policies" at bounding box center [113, 139] width 188 height 26
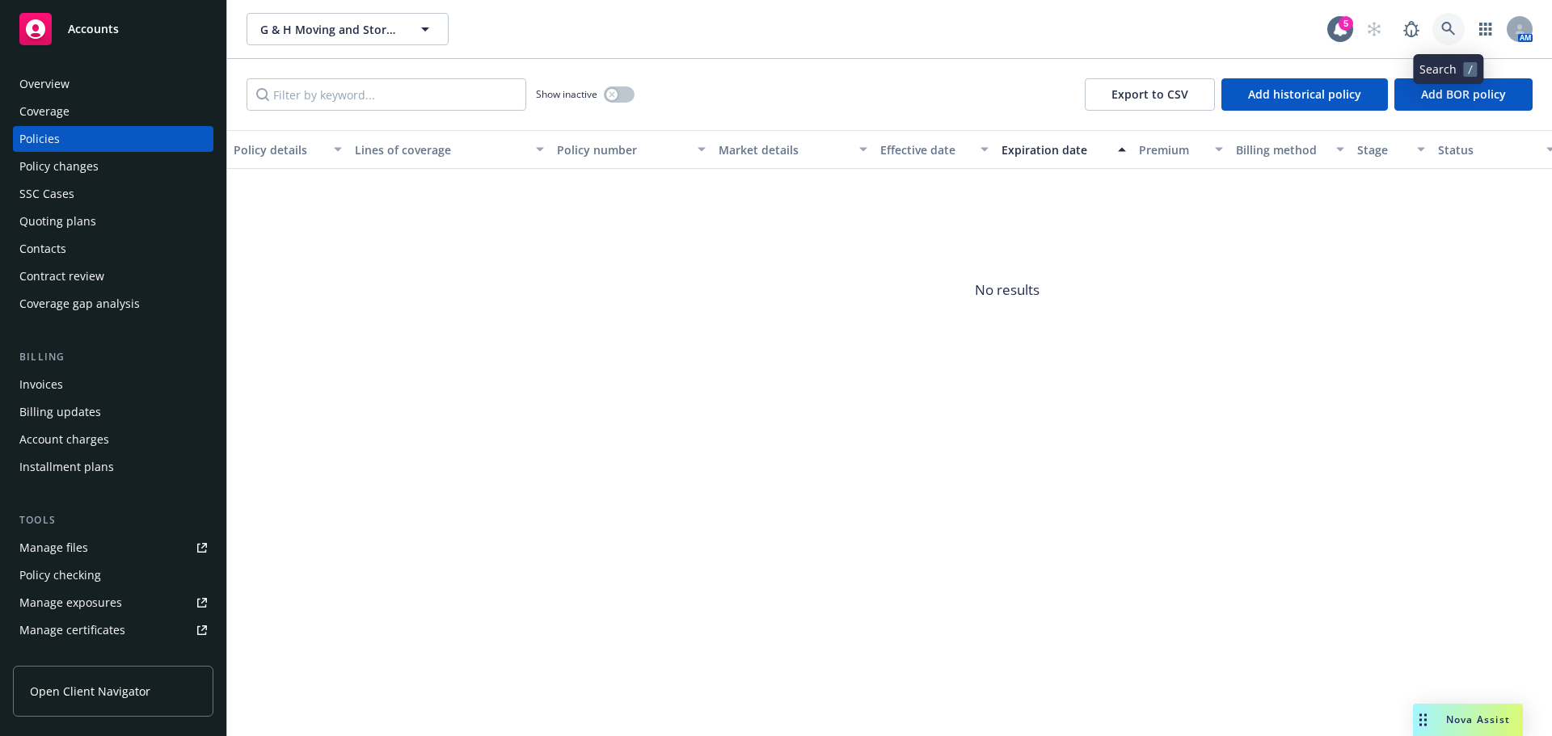
click at [1444, 32] on icon at bounding box center [1448, 29] width 15 height 15
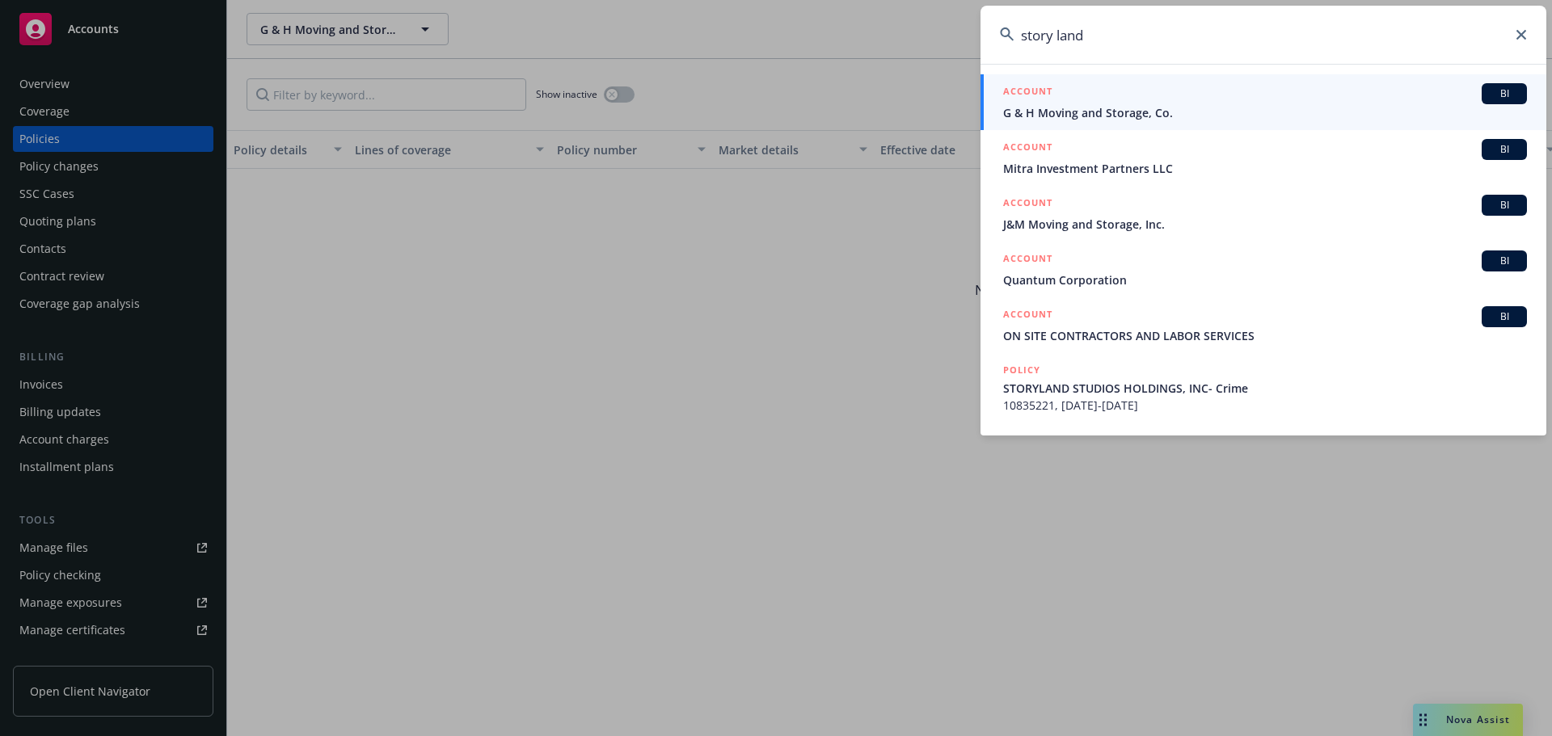
drag, startPoint x: 1178, startPoint y: 34, endPoint x: 1065, endPoint y: 36, distance: 112.4
click at [1052, 30] on input "story land" at bounding box center [1264, 35] width 566 height 58
click at [1065, 36] on input "story land" at bounding box center [1264, 35] width 566 height 58
click at [1059, 36] on input "story land" at bounding box center [1264, 35] width 566 height 58
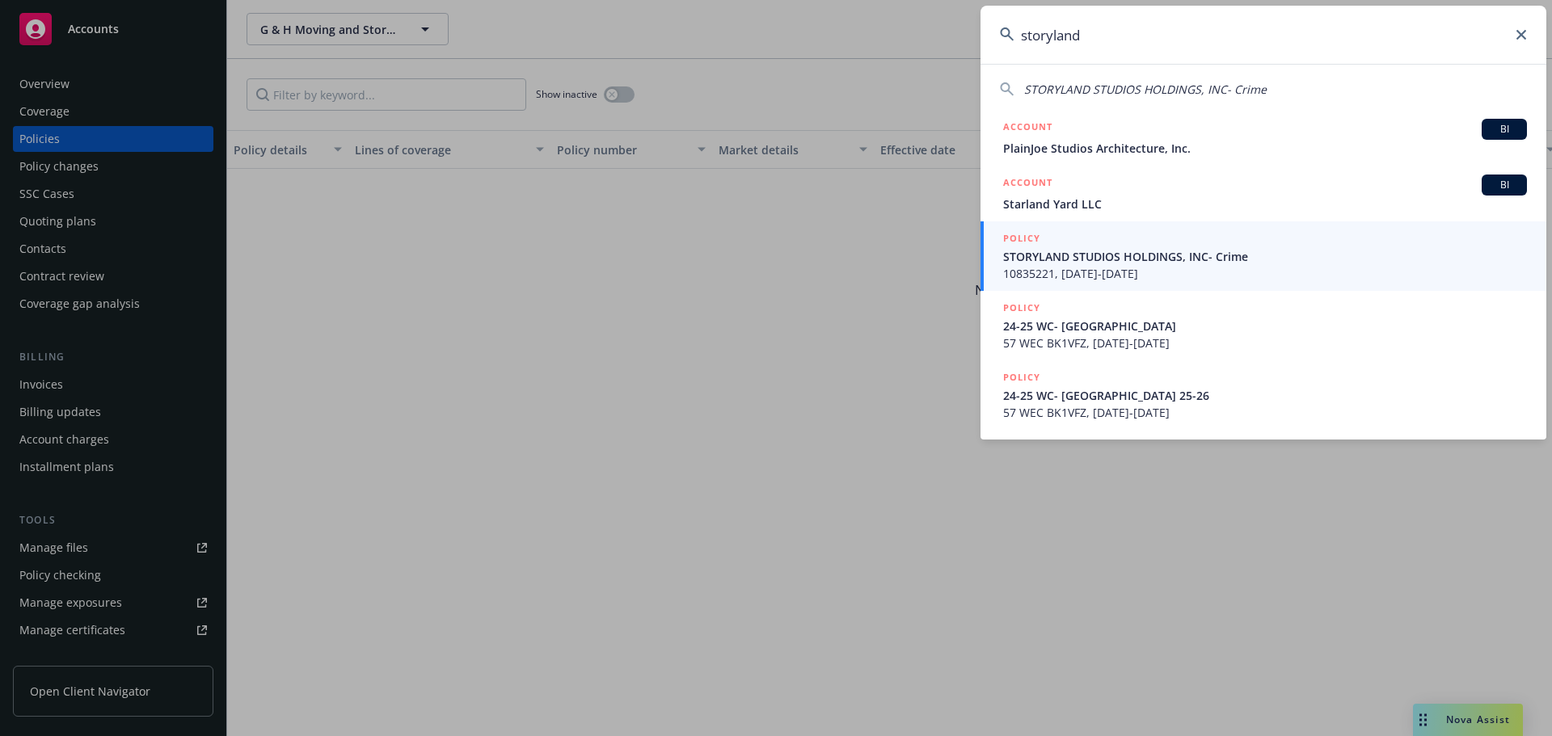
type input "storyland"
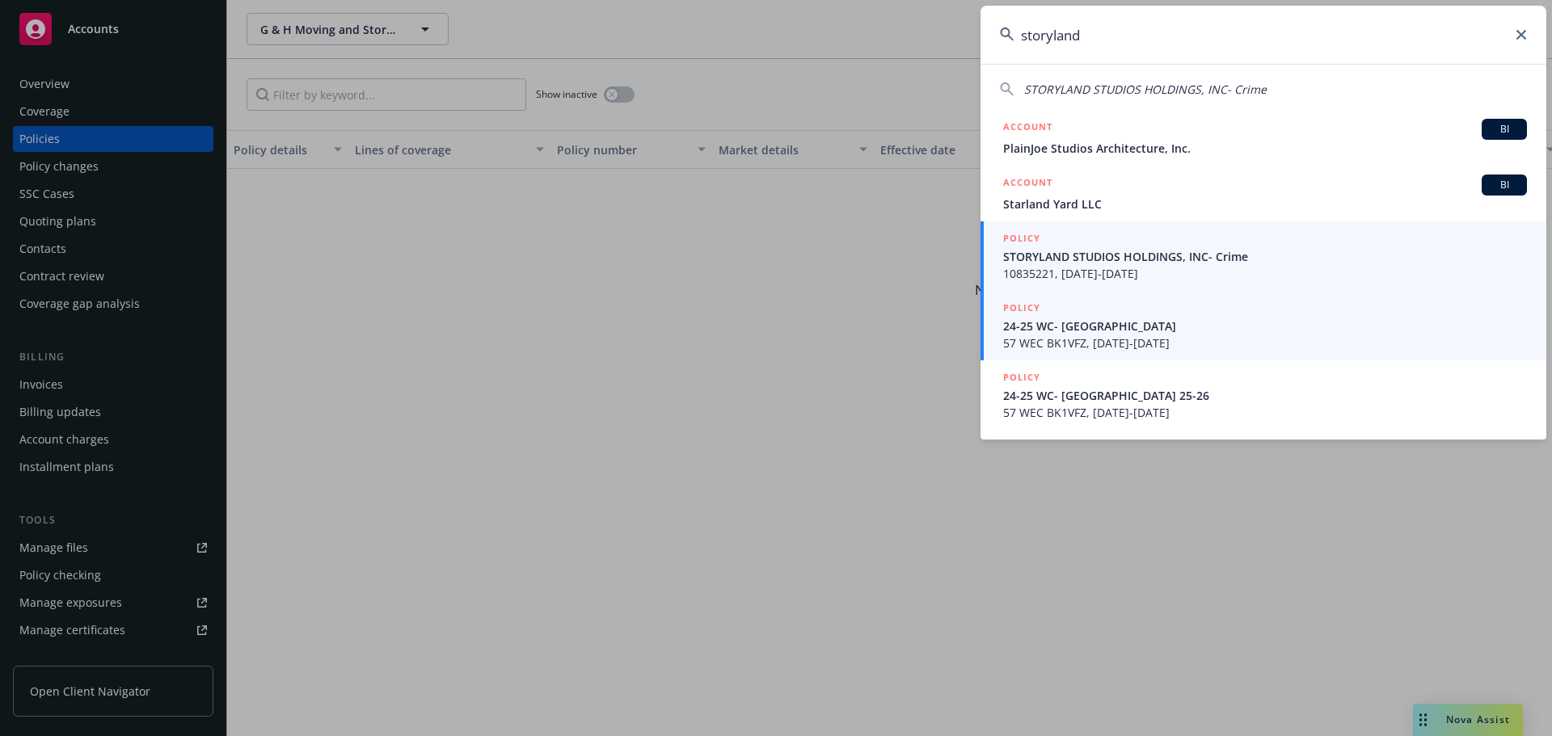
click at [1155, 338] on span "57 WEC BK1VFZ, [DATE]-[DATE]" at bounding box center [1265, 343] width 524 height 17
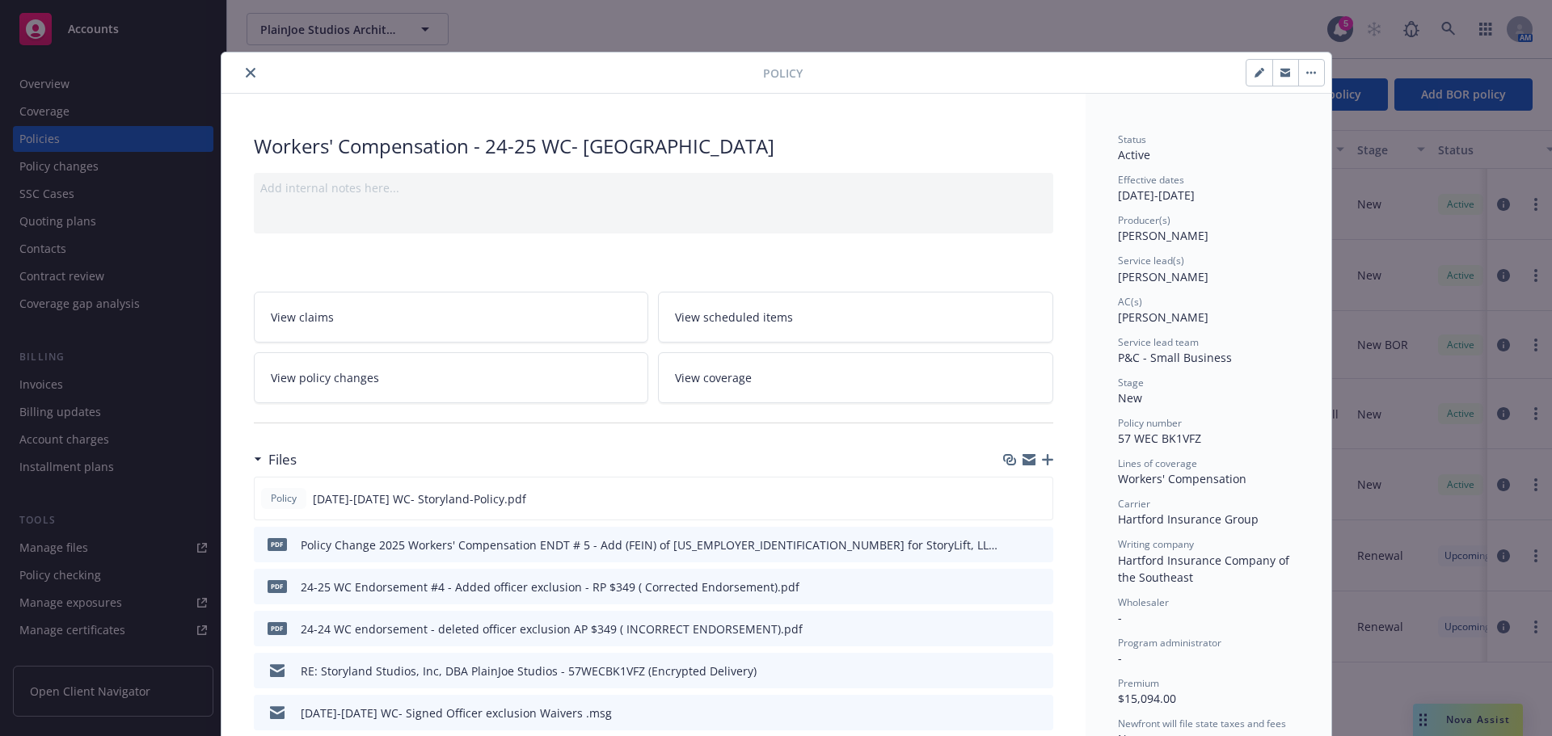
click at [249, 66] on button "close" at bounding box center [250, 72] width 19 height 19
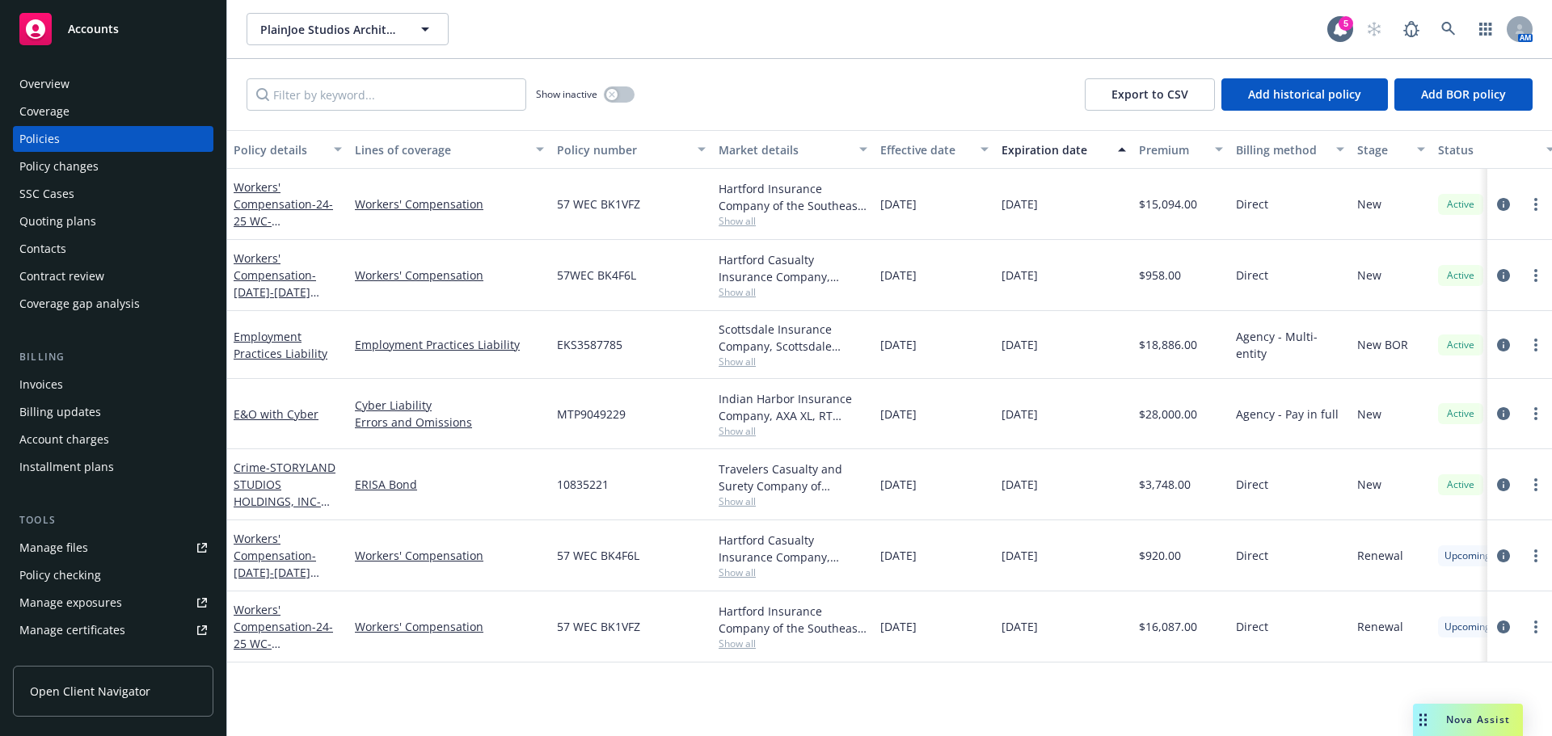
click at [116, 227] on div "Quoting plans" at bounding box center [113, 222] width 188 height 26
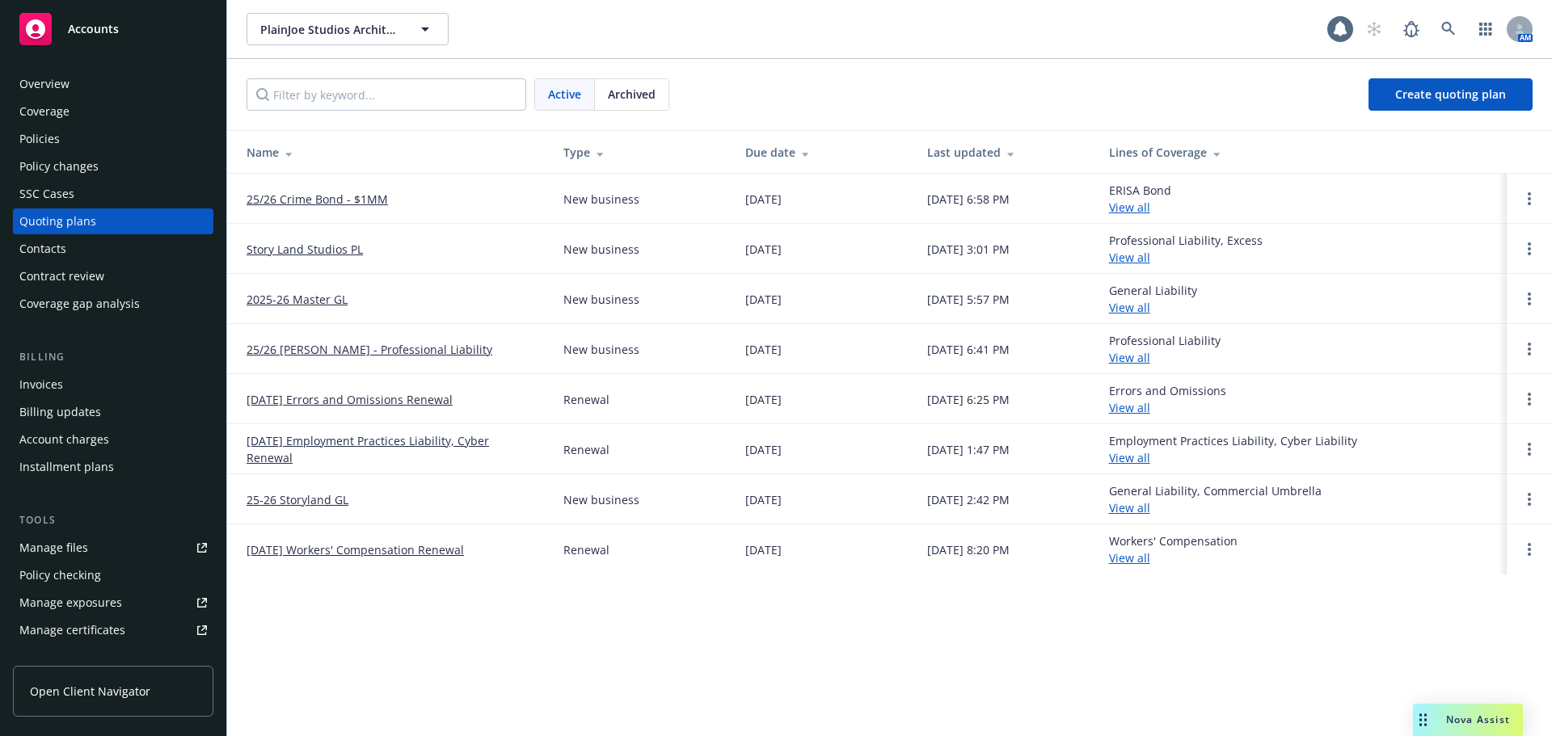
click at [120, 87] on div "Overview" at bounding box center [113, 84] width 188 height 26
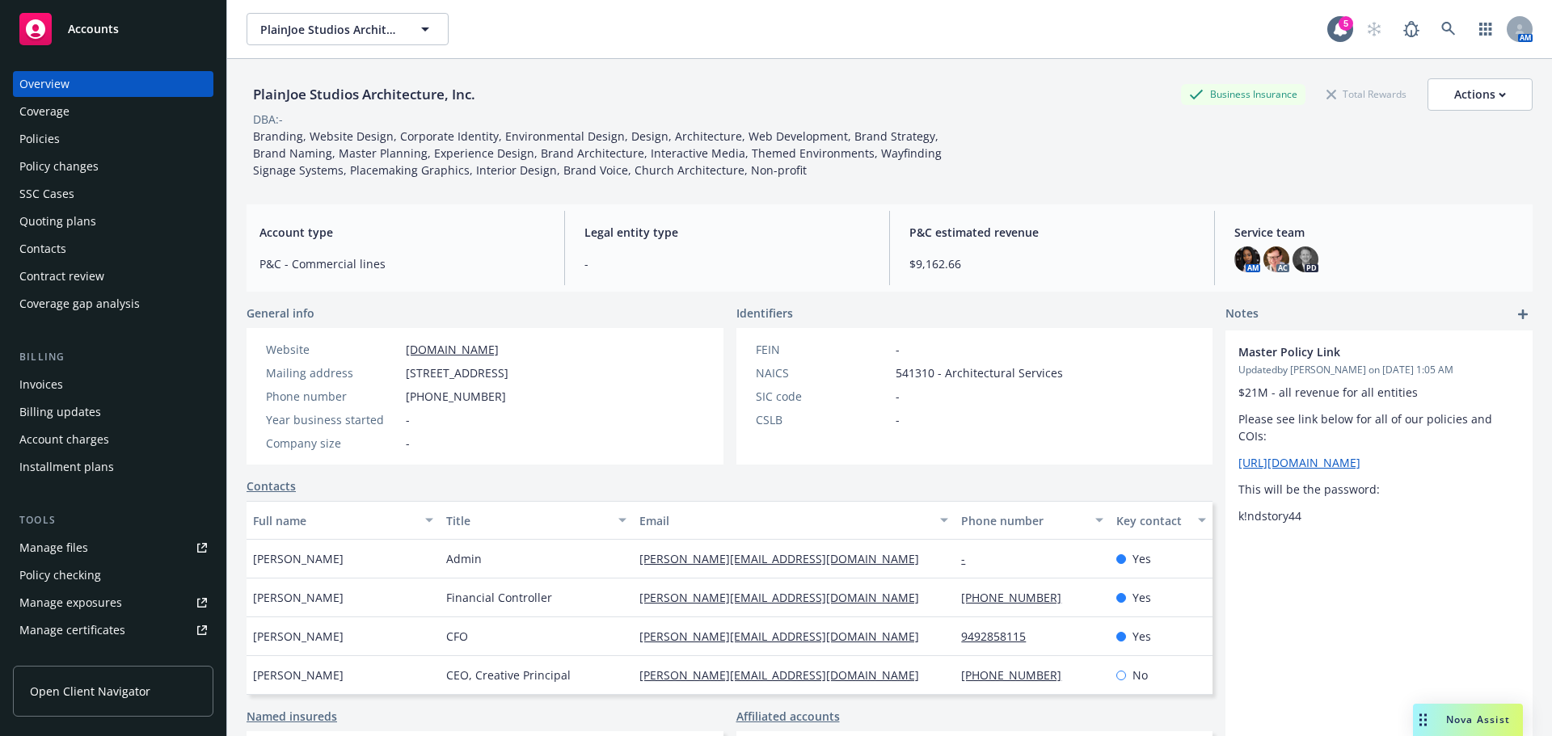
click at [133, 225] on div "Quoting plans" at bounding box center [113, 222] width 188 height 26
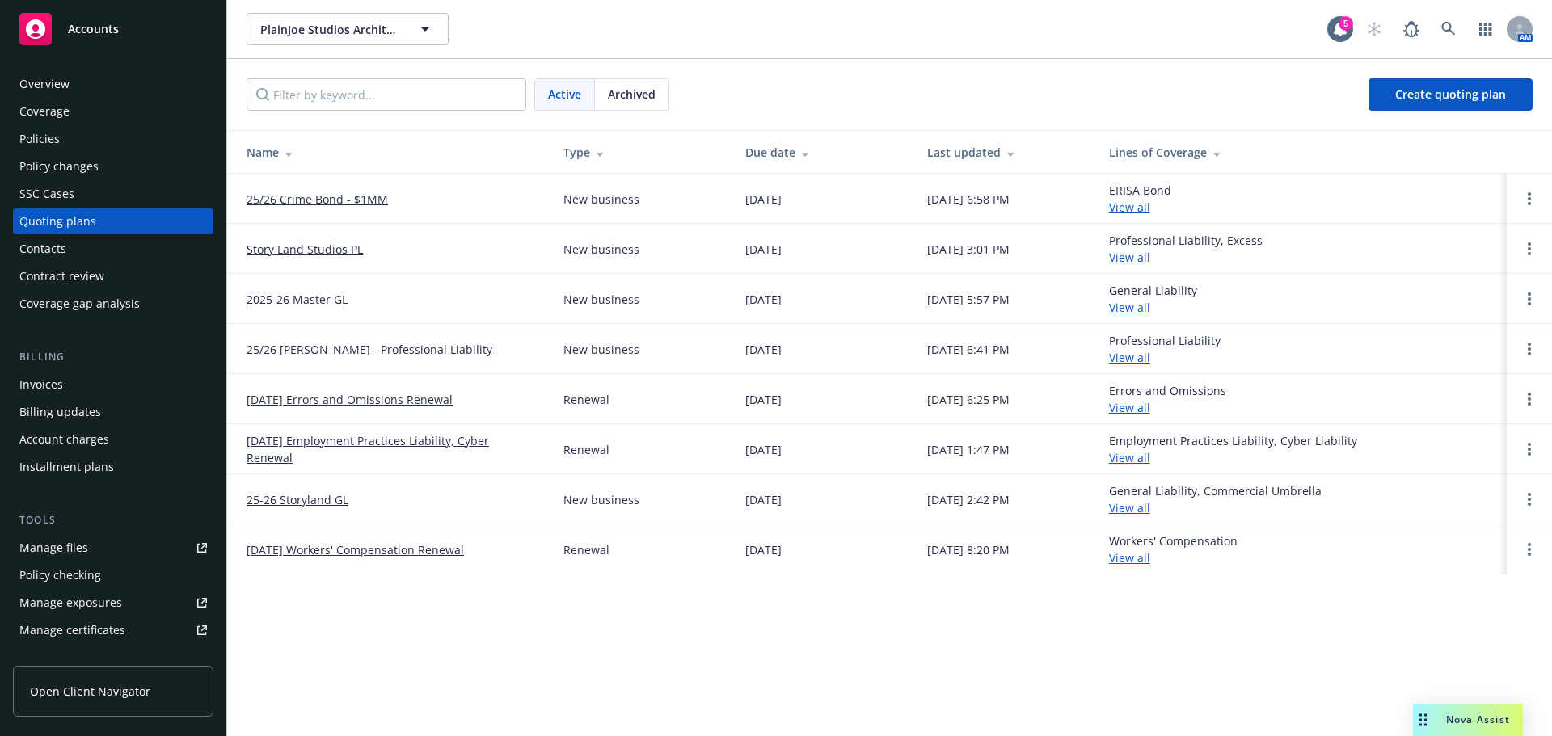
click at [328, 247] on link "Story Land Studios PL" at bounding box center [305, 249] width 116 height 17
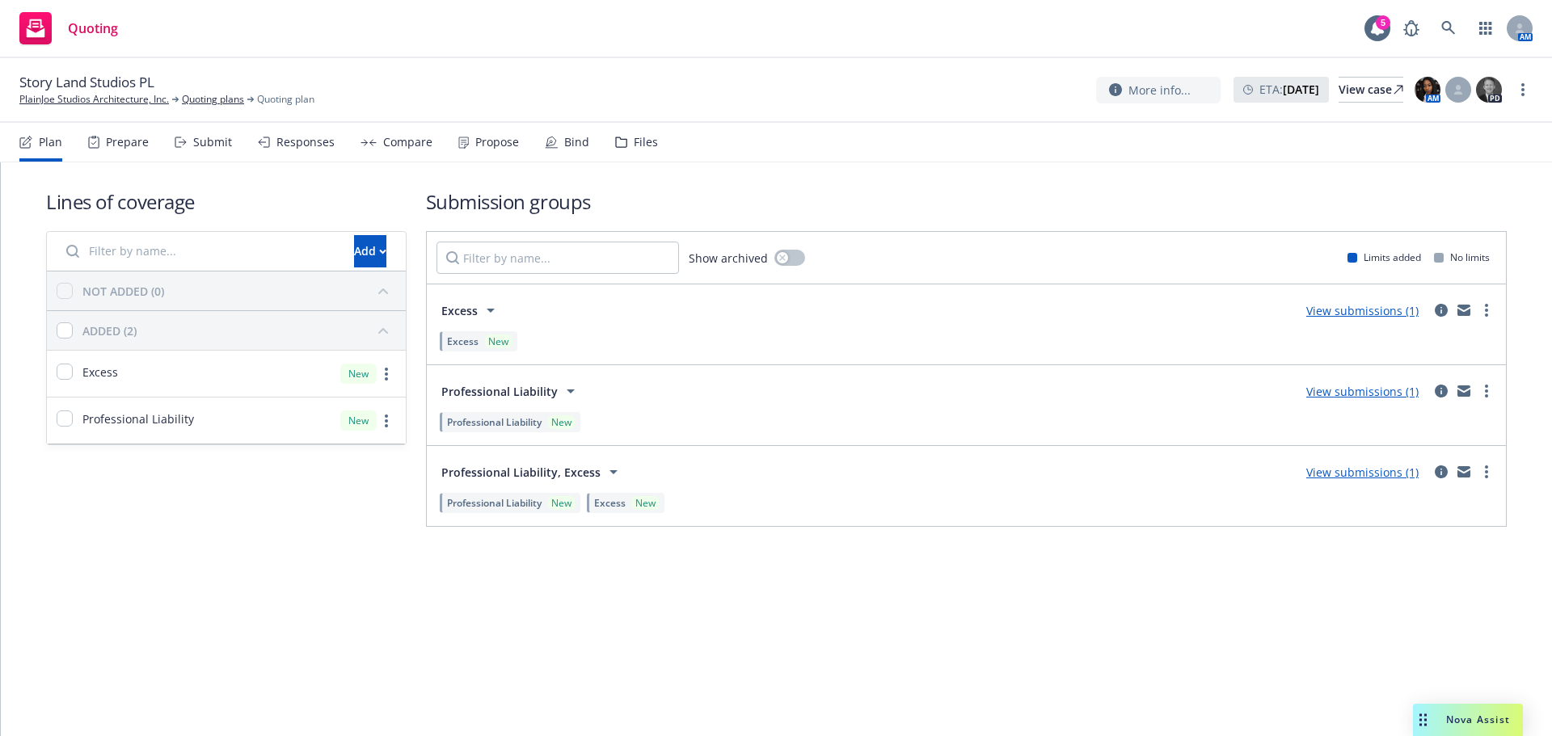
click at [314, 149] on div "Responses" at bounding box center [305, 142] width 58 height 13
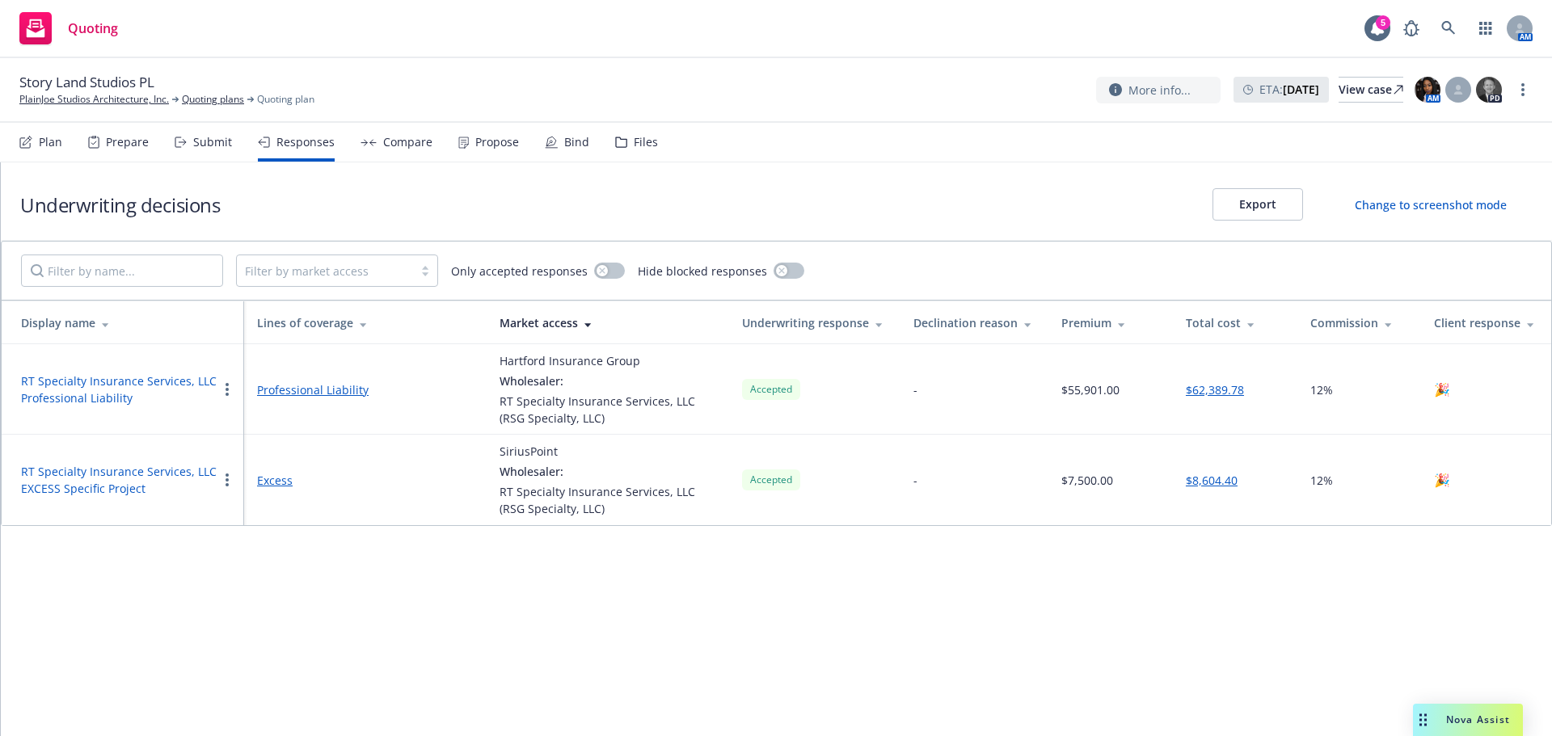
click at [148, 383] on button "RT Specialty Insurance Services, LLC Professional Liability" at bounding box center [119, 390] width 196 height 34
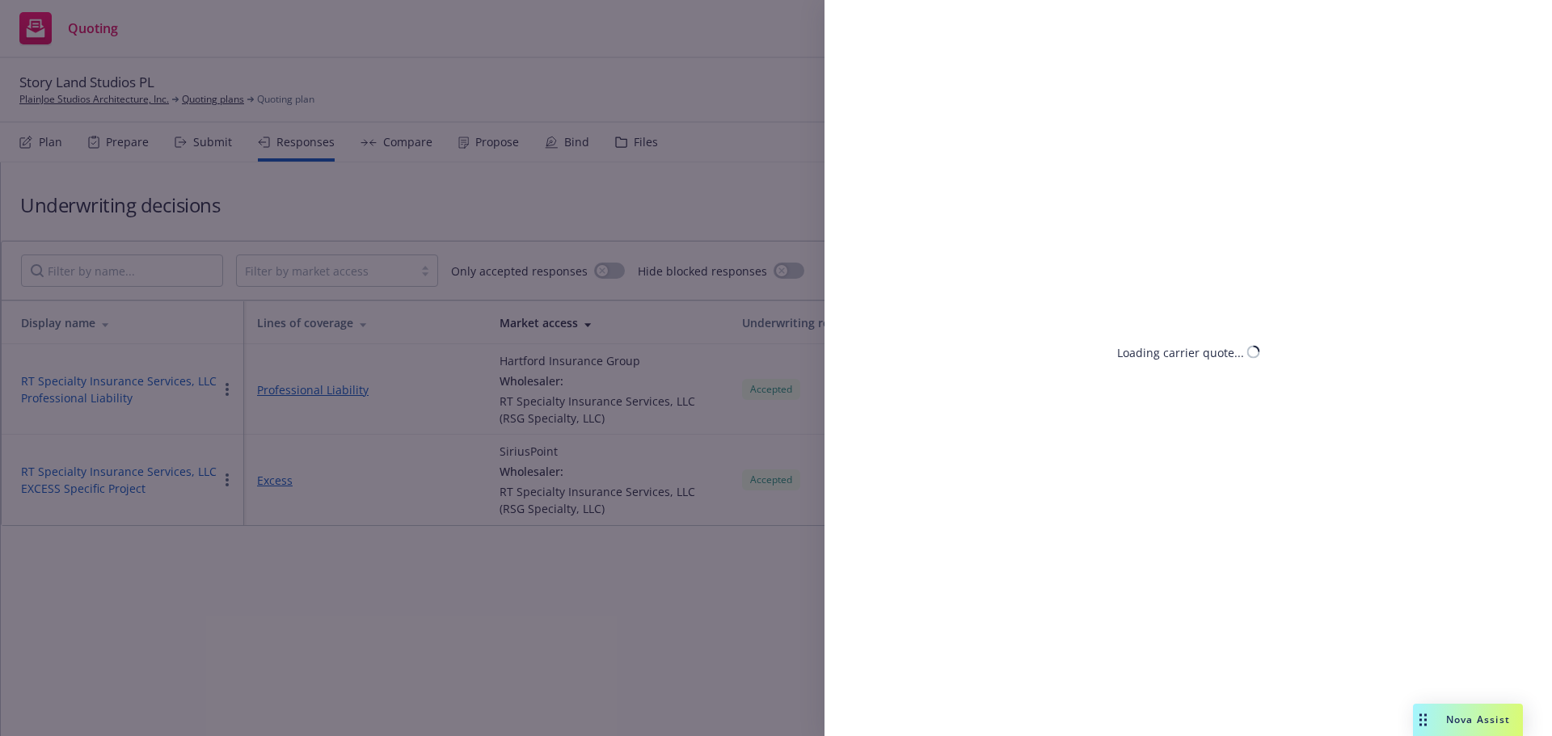
select select "CA"
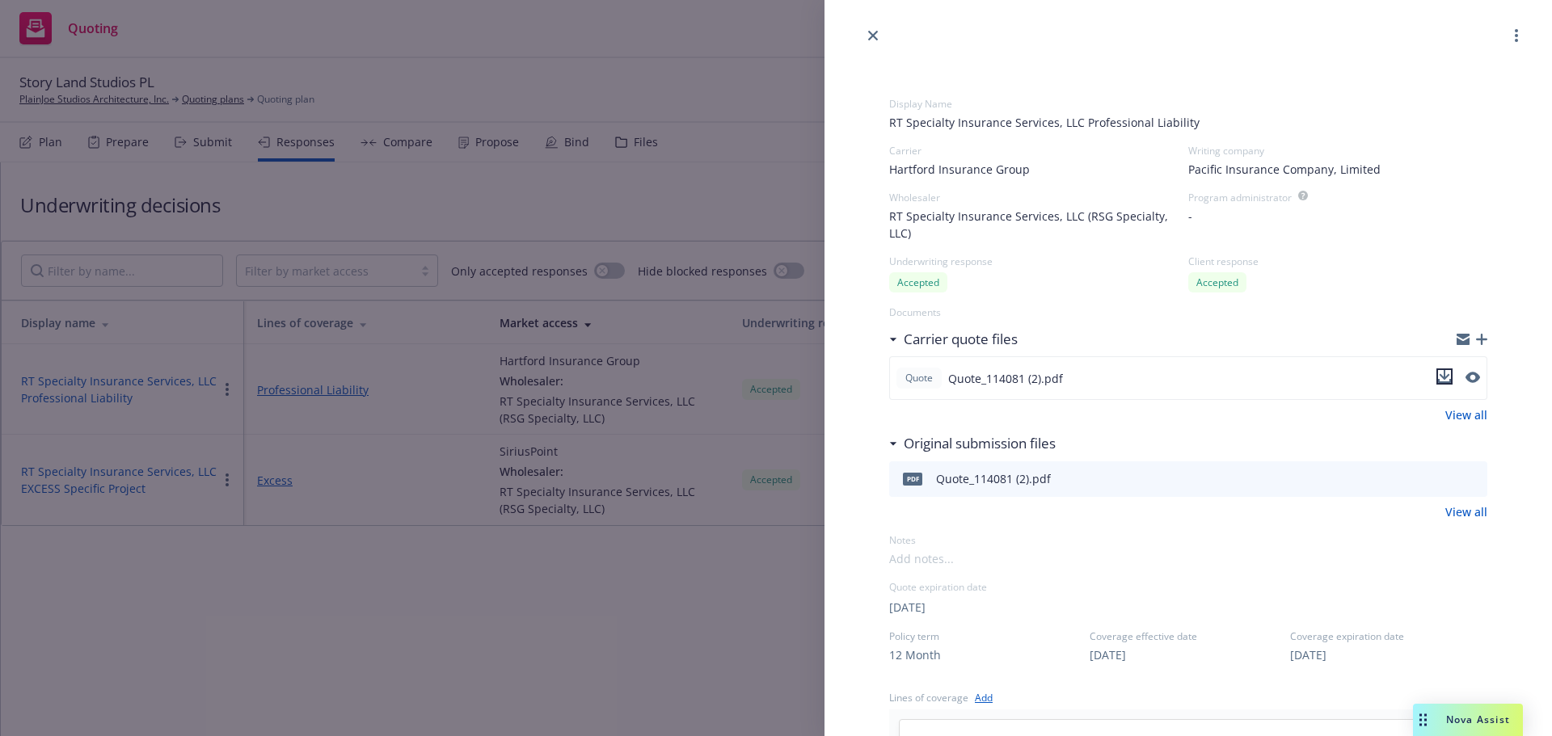
click at [1438, 375] on icon "download file" at bounding box center [1444, 376] width 13 height 13
click at [875, 38] on icon "close" at bounding box center [873, 36] width 10 height 10
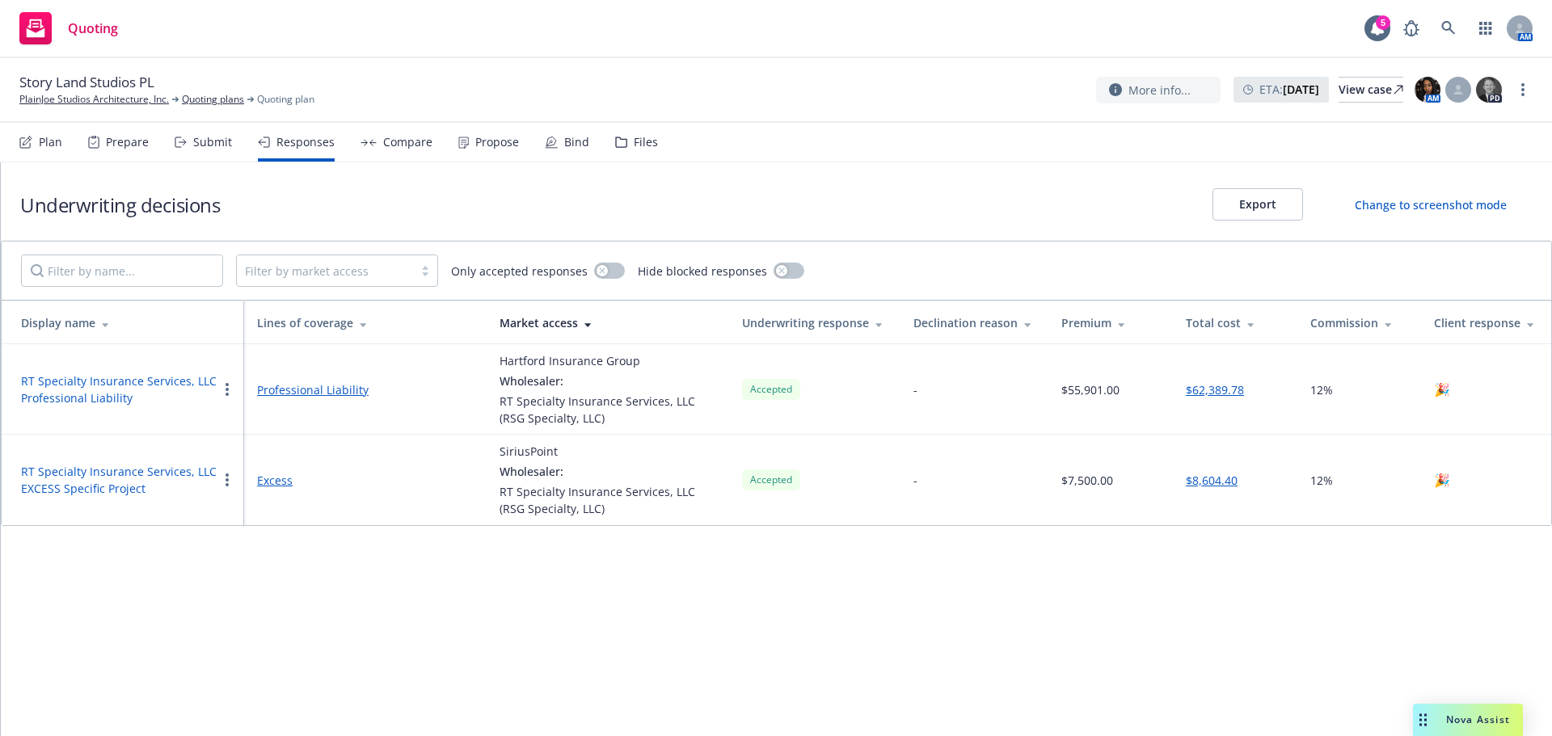
click at [103, 471] on button "RT Specialty Insurance Services, LLC EXCESS Specific Project" at bounding box center [119, 480] width 196 height 34
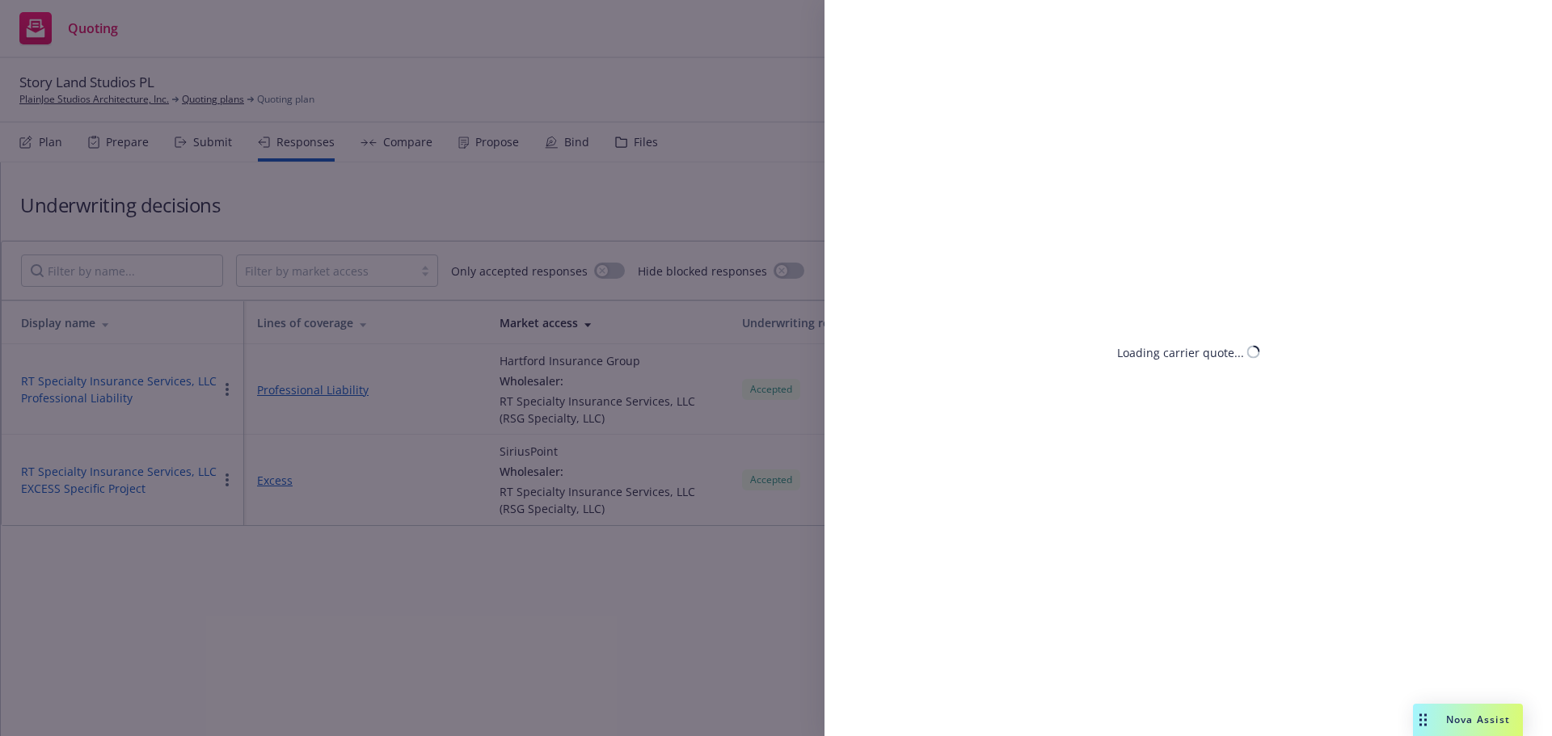
select select "CA"
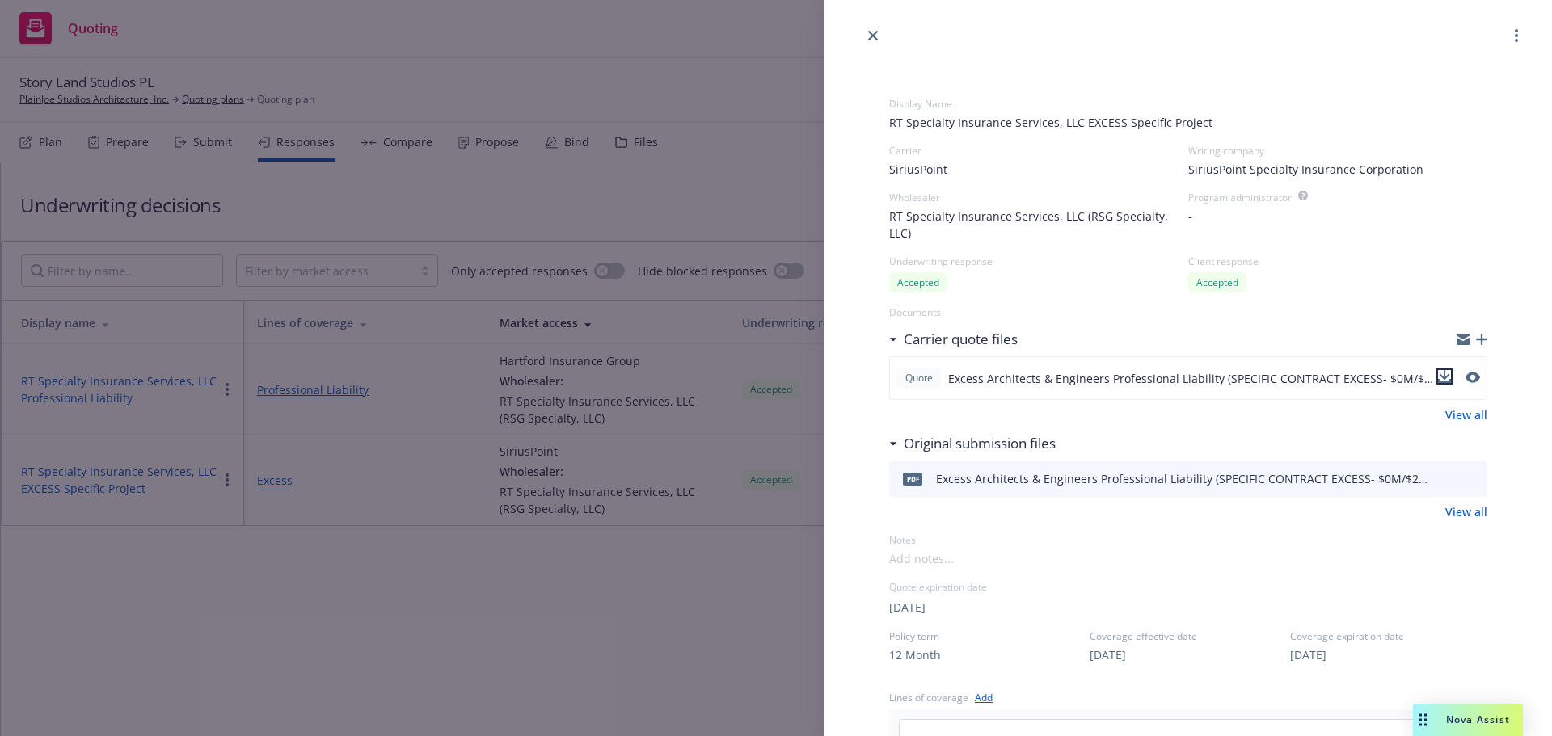
click at [1438, 374] on icon "download file" at bounding box center [1444, 376] width 13 height 13
click at [864, 39] on link "close" at bounding box center [872, 35] width 19 height 19
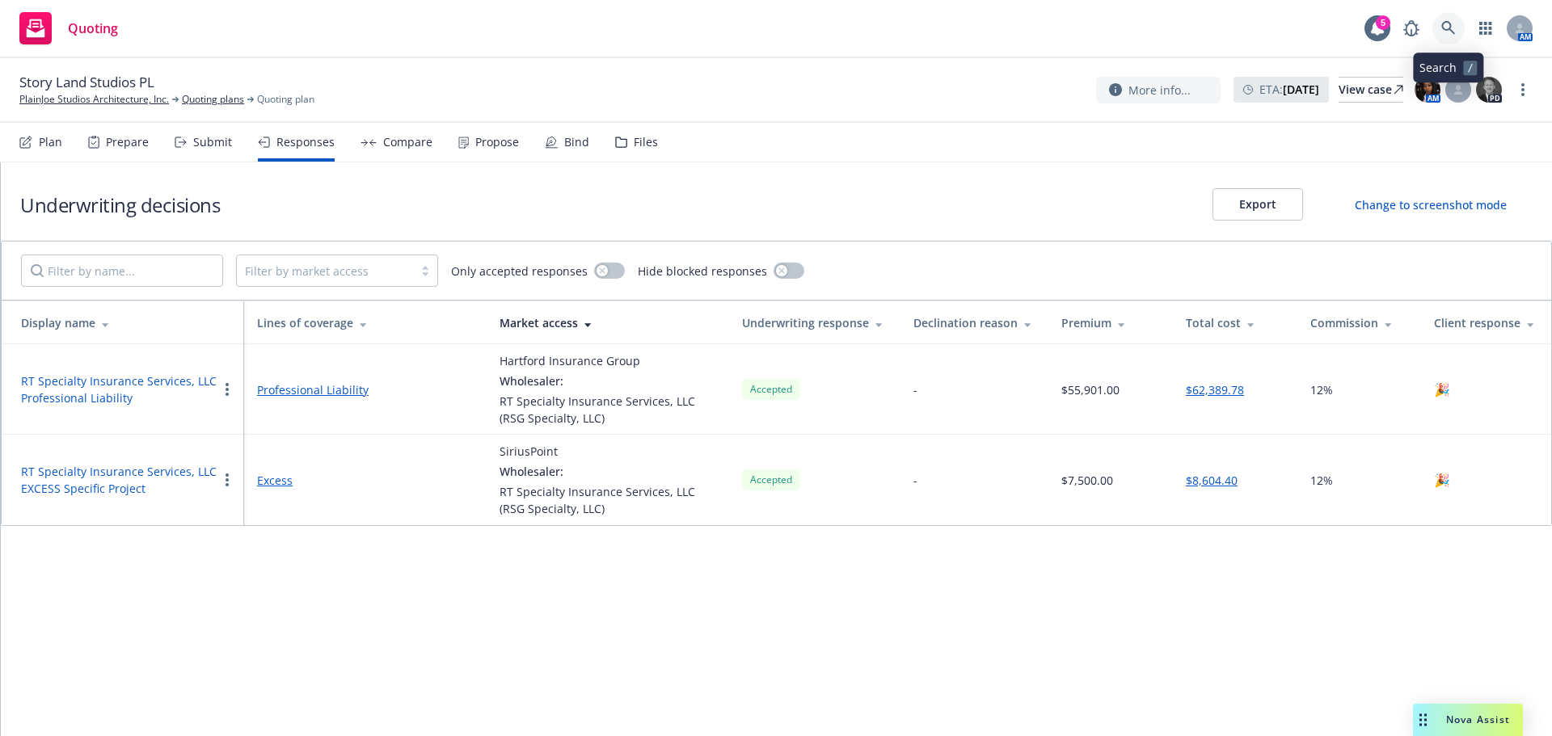
click at [1451, 33] on icon at bounding box center [1448, 28] width 15 height 15
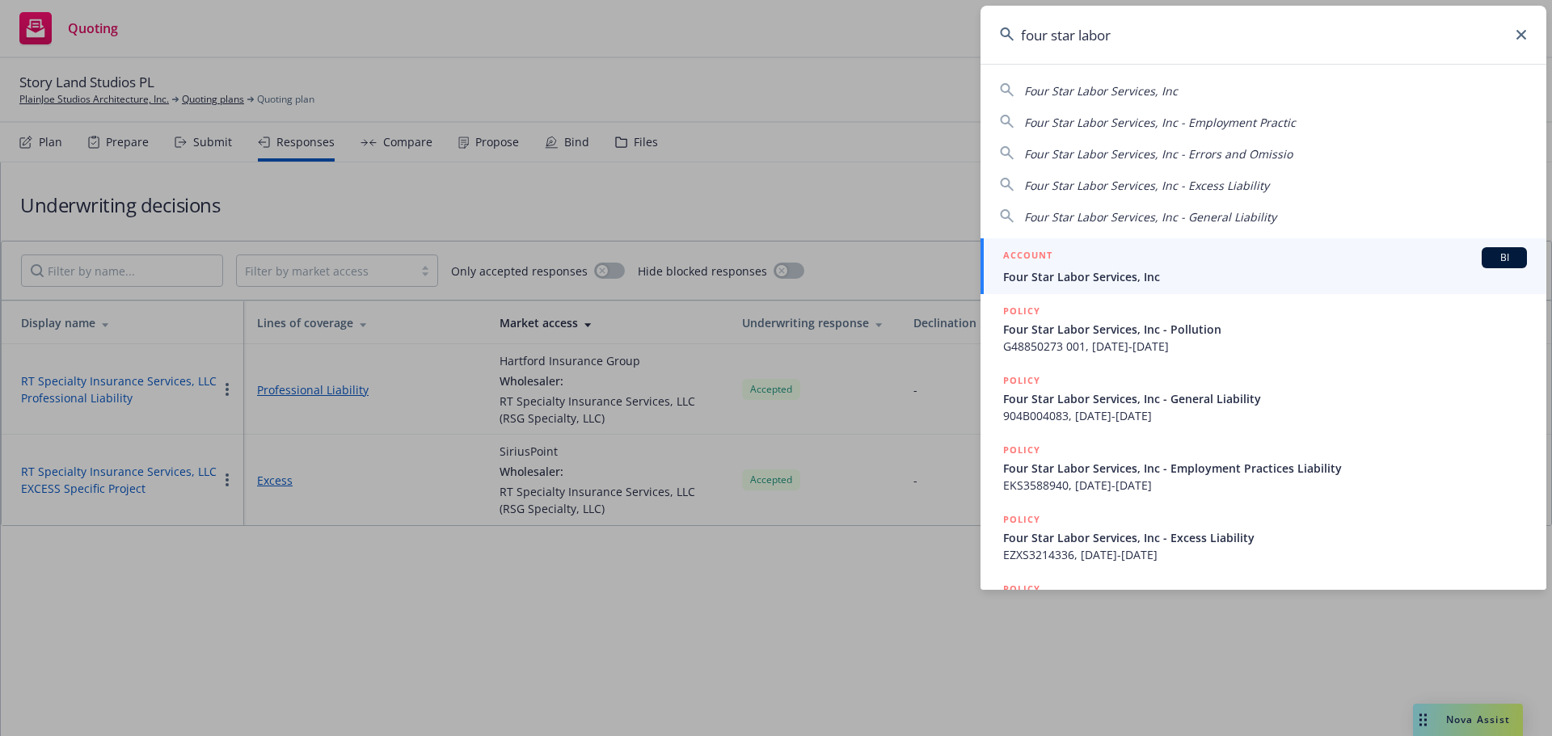
type input "four star labor"
click at [1127, 263] on div "ACCOUNT BI" at bounding box center [1265, 257] width 524 height 21
